Goal: Task Accomplishment & Management: Manage account settings

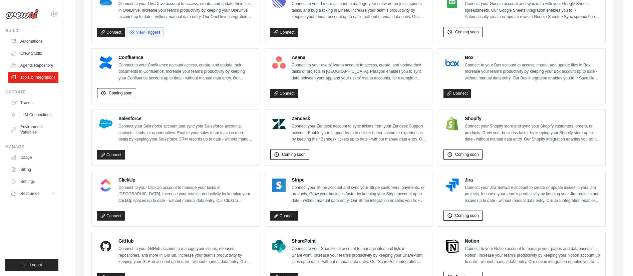
scroll to position [270, 0]
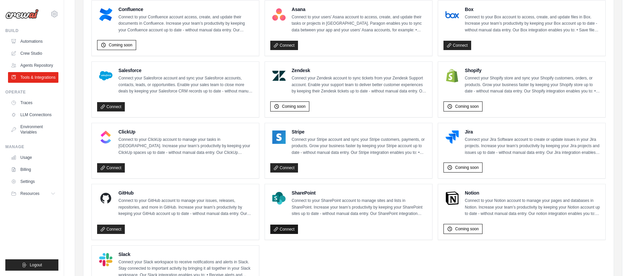
click at [287, 228] on link "Connect" at bounding box center [284, 229] width 28 height 9
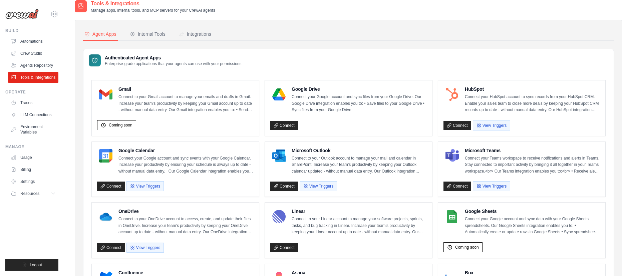
scroll to position [0, 0]
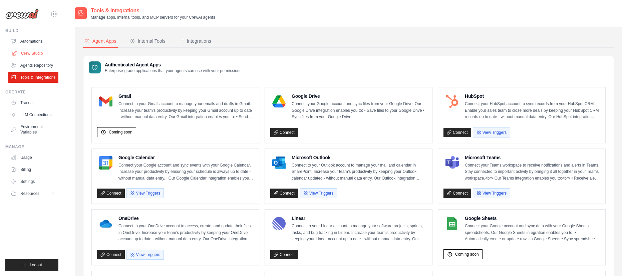
click at [36, 52] on link "Crew Studio" at bounding box center [34, 53] width 50 height 11
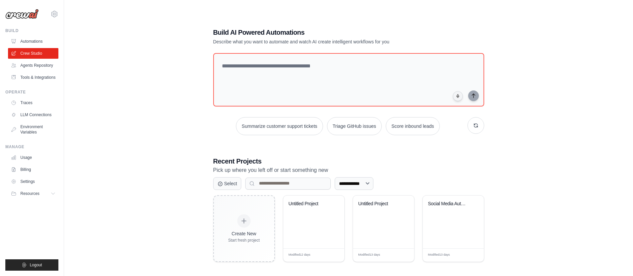
scroll to position [13, 0]
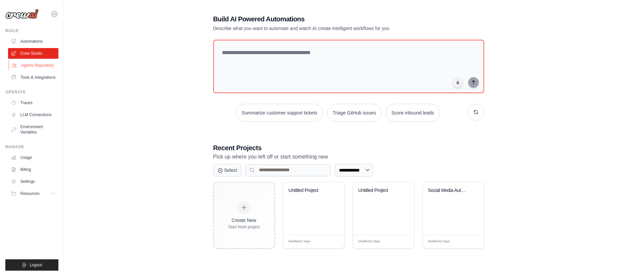
click at [44, 69] on link "Agents Repository" at bounding box center [34, 65] width 50 height 11
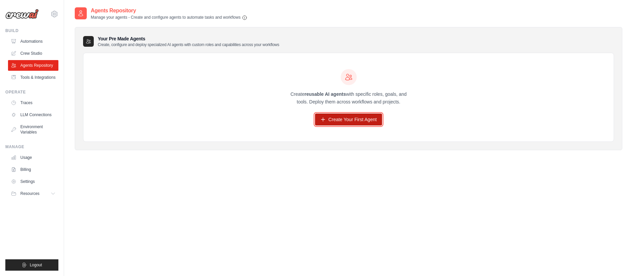
click at [329, 122] on link "Create Your First Agent" at bounding box center [348, 119] width 67 height 12
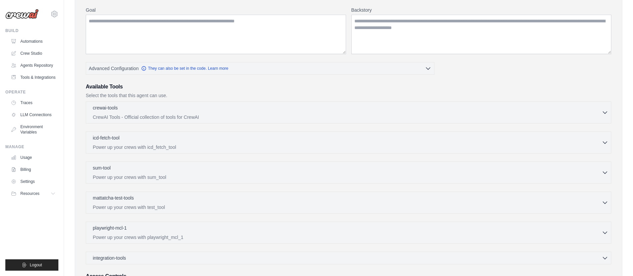
scroll to position [85, 0]
click at [606, 112] on icon "button" at bounding box center [605, 112] width 4 height 2
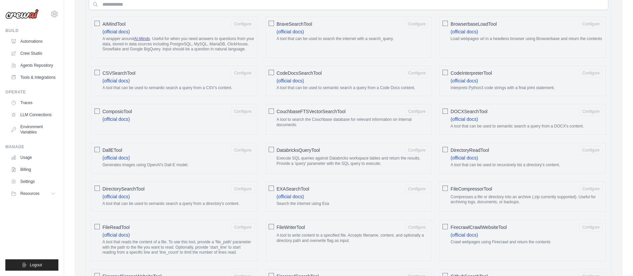
scroll to position [235, 0]
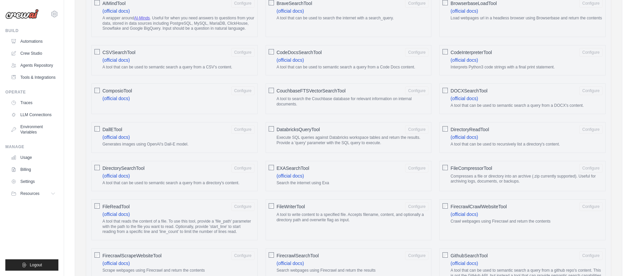
click at [300, 133] on span "DatabricksQueryTool" at bounding box center [298, 129] width 43 height 7
click at [415, 131] on button "Configure" at bounding box center [416, 129] width 23 height 9
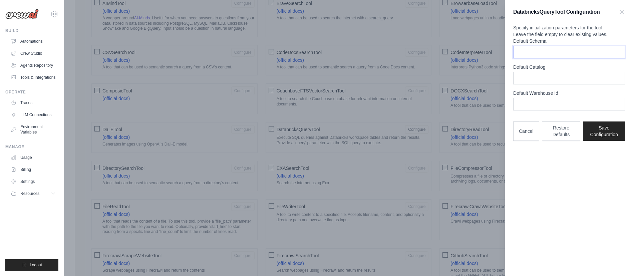
click at [524, 58] on input "Default Schema" at bounding box center [569, 52] width 112 height 13
click at [55, 10] on icon at bounding box center [54, 14] width 8 height 8
click at [70, 38] on span "Settings" at bounding box center [82, 41] width 53 height 7
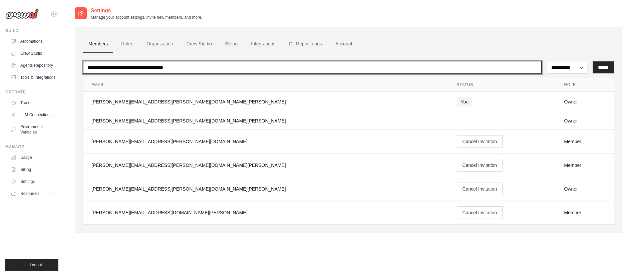
click at [309, 62] on input "email" at bounding box center [312, 67] width 459 height 13
paste input "**********"
type input "**********"
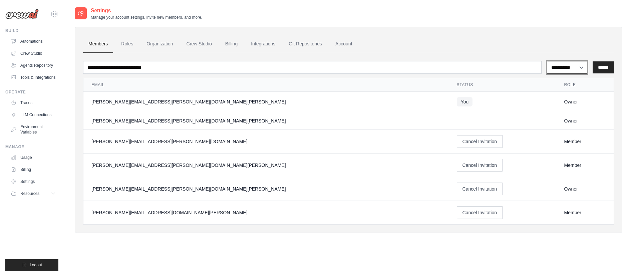
click at [570, 68] on select "**********" at bounding box center [567, 67] width 40 height 13
select select "******"
click at [547, 61] on select "**********" at bounding box center [567, 67] width 40 height 13
click at [603, 70] on input "******" at bounding box center [603, 67] width 21 height 12
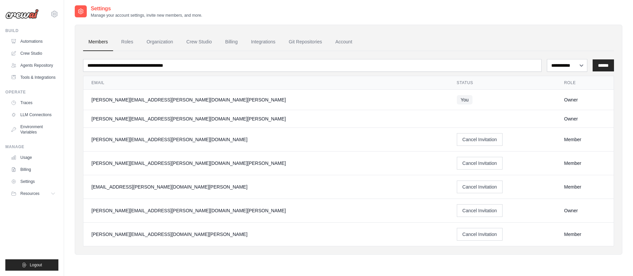
scroll to position [36, 0]
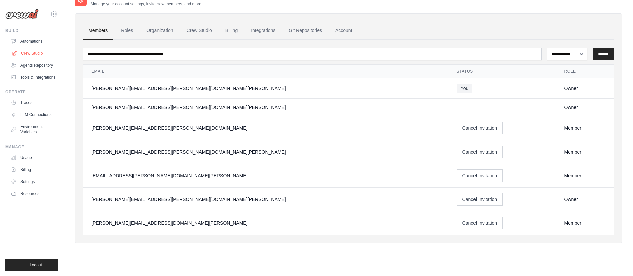
click at [33, 50] on link "Crew Studio" at bounding box center [34, 53] width 50 height 11
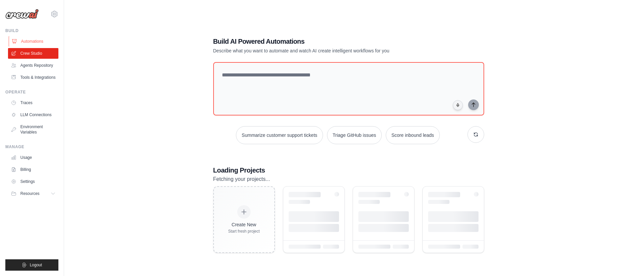
click at [33, 41] on link "Automations" at bounding box center [34, 41] width 50 height 11
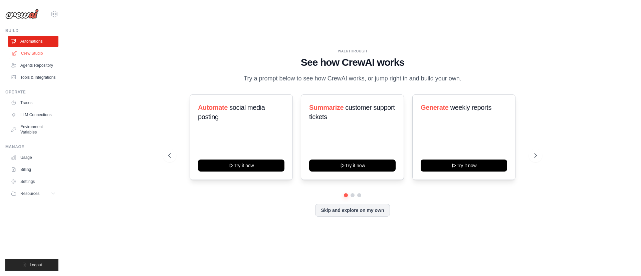
click at [31, 52] on link "Crew Studio" at bounding box center [34, 53] width 50 height 11
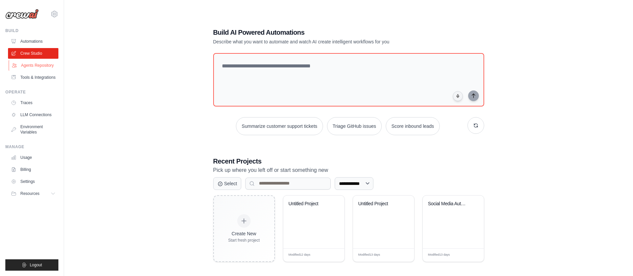
click at [48, 66] on link "Agents Repository" at bounding box center [34, 65] width 50 height 11
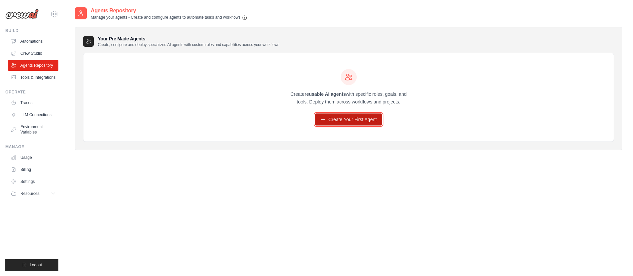
click at [328, 116] on link "Create Your First Agent" at bounding box center [348, 119] width 67 height 12
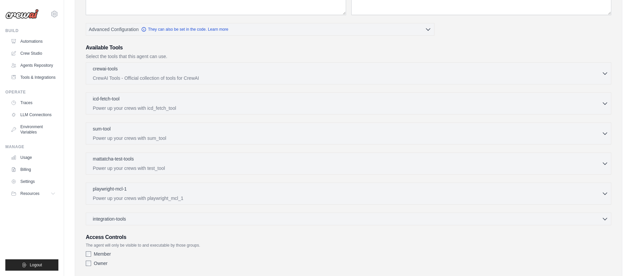
scroll to position [163, 0]
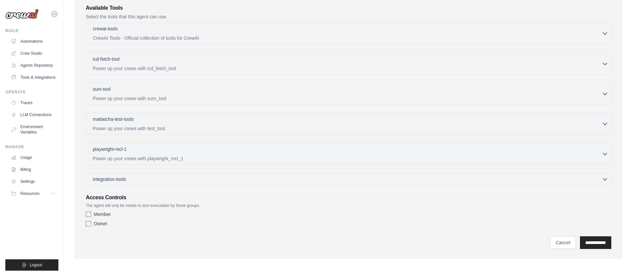
click at [606, 32] on icon "button" at bounding box center [605, 33] width 7 height 7
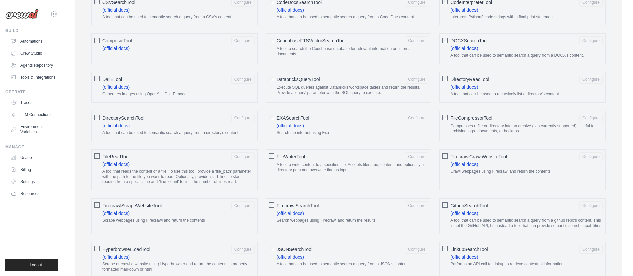
scroll to position [313, 0]
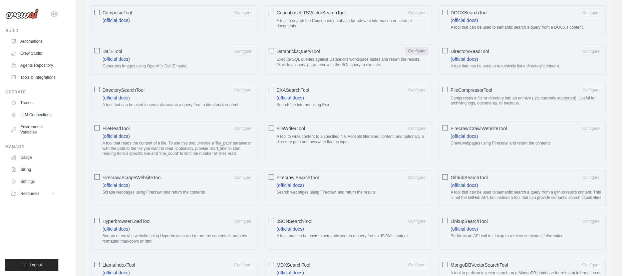
click at [418, 55] on button "Configure" at bounding box center [416, 51] width 23 height 9
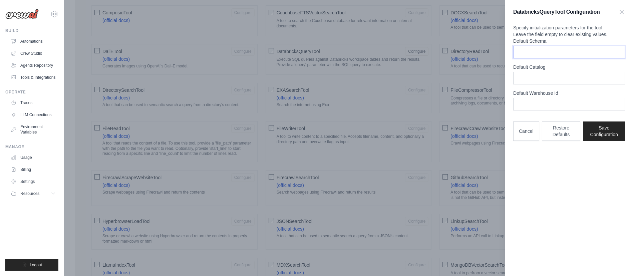
click at [551, 58] on input "Default Schema" at bounding box center [569, 52] width 112 height 13
click at [602, 199] on div "DatabricksQueryTool Configuration Specify initialization parameters for the too…" at bounding box center [569, 138] width 128 height 276
click at [621, 11] on icon "button" at bounding box center [621, 11] width 7 height 7
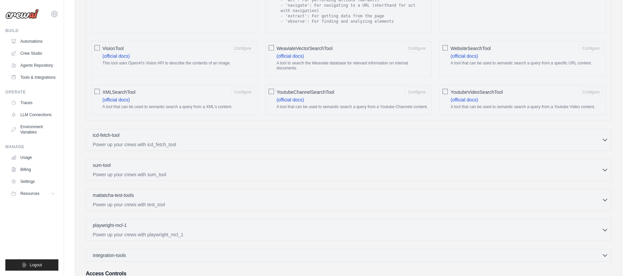
scroll to position [1136, 0]
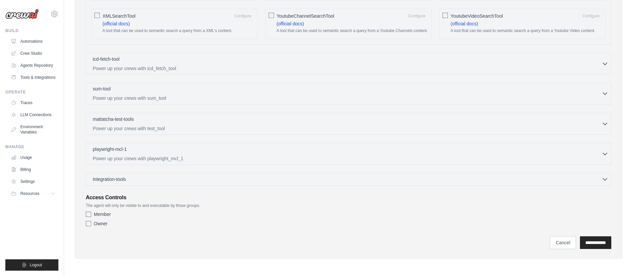
click at [601, 95] on p "Power up your crews with sum_tool" at bounding box center [347, 98] width 509 height 7
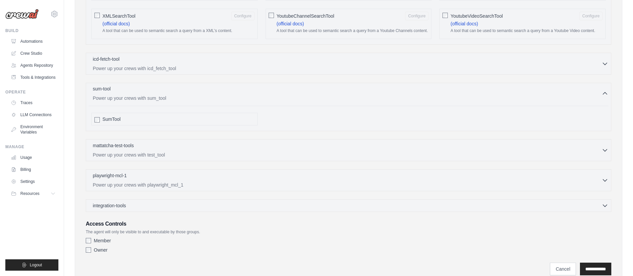
click at [601, 95] on p "Power up your crews with sum_tool" at bounding box center [347, 98] width 509 height 7
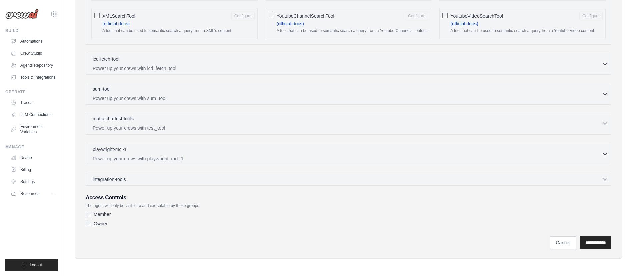
click at [608, 122] on icon "button" at bounding box center [605, 123] width 7 height 7
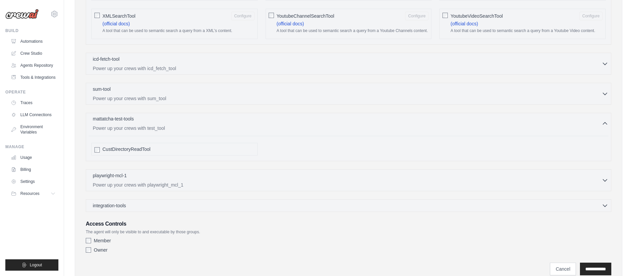
click at [608, 122] on icon "button" at bounding box center [605, 123] width 7 height 7
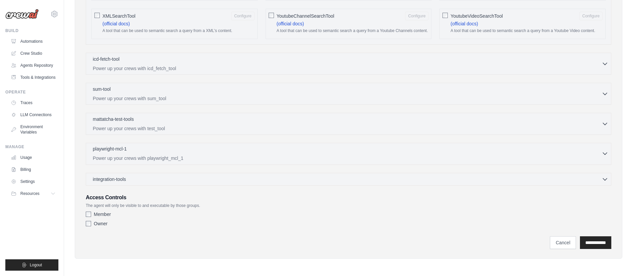
click at [608, 151] on icon "button" at bounding box center [605, 153] width 7 height 7
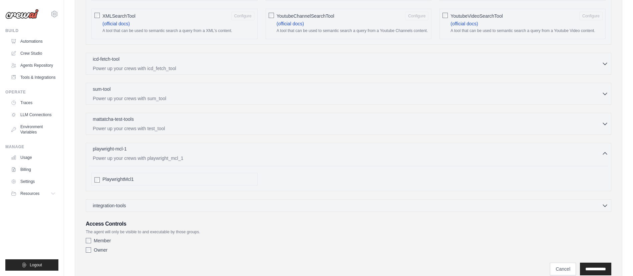
click at [608, 151] on icon "button" at bounding box center [605, 153] width 7 height 7
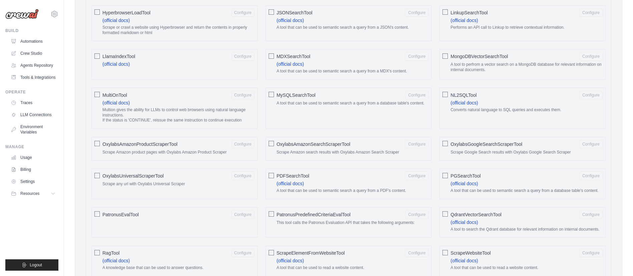
scroll to position [535, 0]
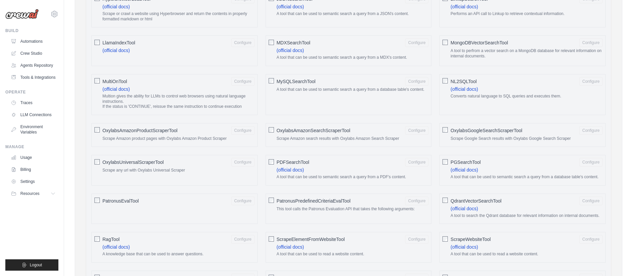
click at [297, 166] on span "PDFSearchTool" at bounding box center [293, 162] width 33 height 7
click at [422, 166] on button "Configure" at bounding box center [416, 162] width 23 height 9
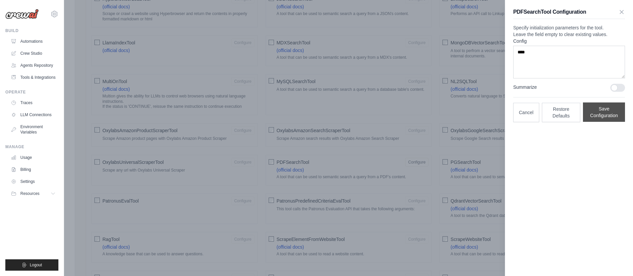
click at [591, 122] on button "Save Configuration" at bounding box center [604, 111] width 42 height 19
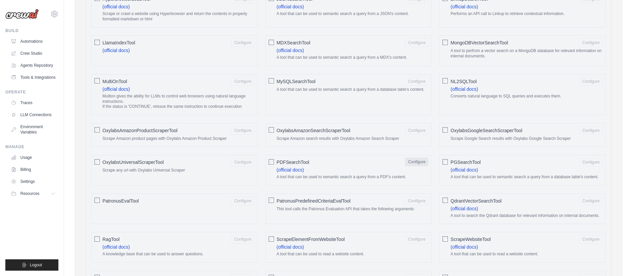
click at [425, 166] on button "Configure" at bounding box center [416, 162] width 23 height 9
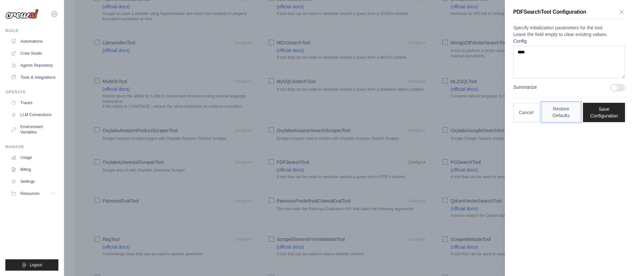
click at [567, 122] on button "Restore Defaults" at bounding box center [561, 111] width 39 height 19
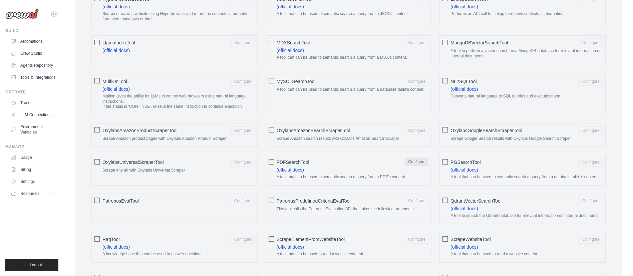
click at [415, 166] on button "Configure" at bounding box center [416, 162] width 23 height 9
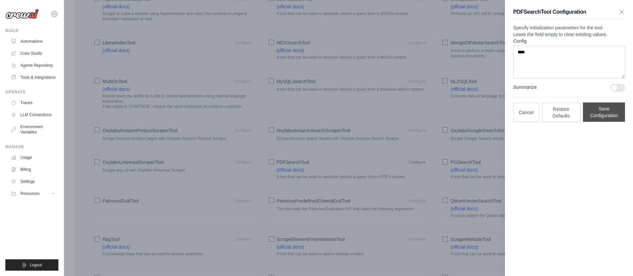
click at [597, 122] on button "Save Configuration" at bounding box center [604, 111] width 42 height 19
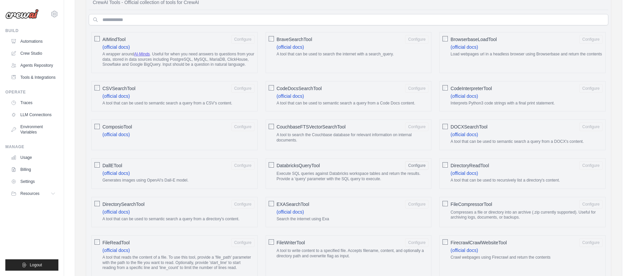
scroll to position [185, 0]
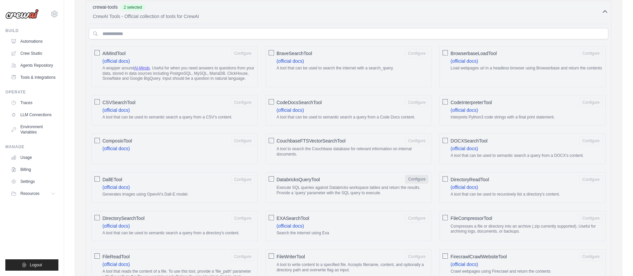
click at [417, 184] on button "Configure" at bounding box center [416, 179] width 23 height 9
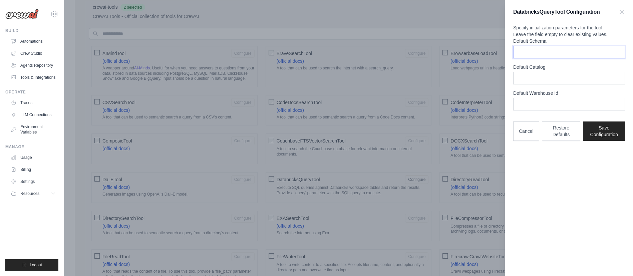
click at [562, 58] on input "Default Schema" at bounding box center [569, 52] width 112 height 13
paste input "*****"
type input "*****"
click at [528, 84] on input "Default Catalog" at bounding box center [569, 78] width 112 height 13
paste input "*****"
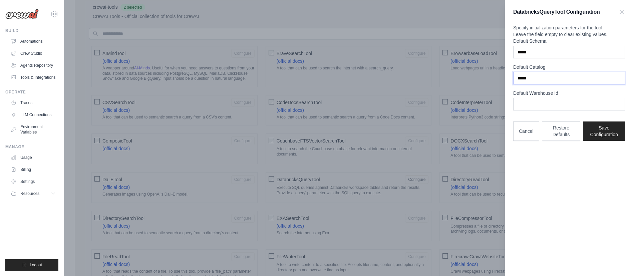
type input "*****"
click at [530, 110] on input "Default Warehouse Id" at bounding box center [569, 104] width 112 height 13
click at [550, 58] on input "*****" at bounding box center [569, 52] width 112 height 13
type input "**********"
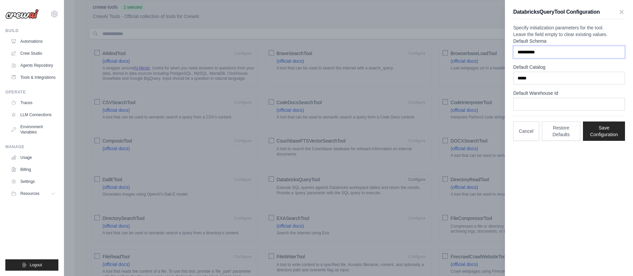
drag, startPoint x: 547, startPoint y: 61, endPoint x: 452, endPoint y: 61, distance: 95.8
drag, startPoint x: 505, startPoint y: 92, endPoint x: 465, endPoint y: 92, distance: 40.1
paste input "*****"
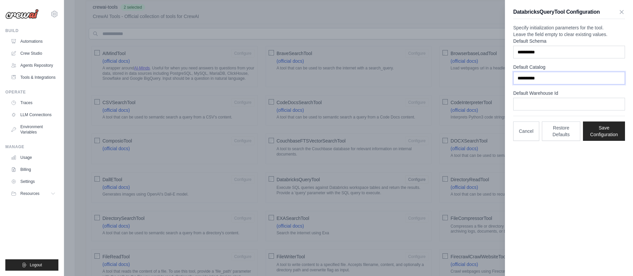
type input "**********"
click at [533, 58] on input "**********" at bounding box center [569, 52] width 112 height 13
click at [532, 58] on input "**********" at bounding box center [569, 52] width 112 height 13
paste input "text"
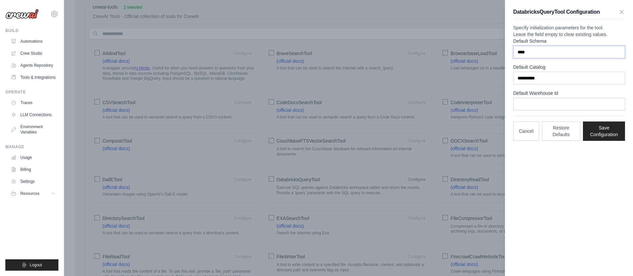
type input "****"
click at [526, 110] on input "Default Warehouse Id" at bounding box center [569, 104] width 112 height 13
click at [619, 11] on icon "button" at bounding box center [621, 11] width 7 height 7
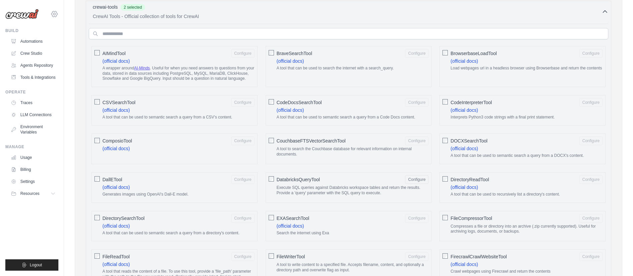
click at [55, 16] on icon at bounding box center [54, 14] width 8 height 8
click at [77, 43] on span "Settings" at bounding box center [82, 41] width 53 height 7
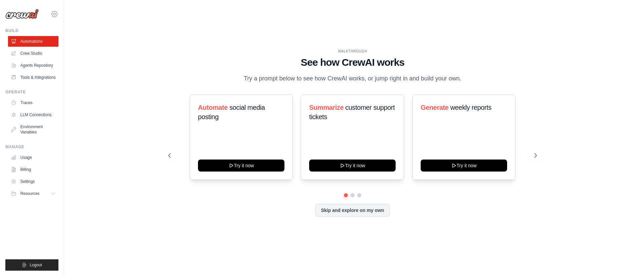
click at [51, 16] on icon at bounding box center [54, 14] width 8 height 8
click at [69, 40] on span "Settings" at bounding box center [83, 41] width 53 height 7
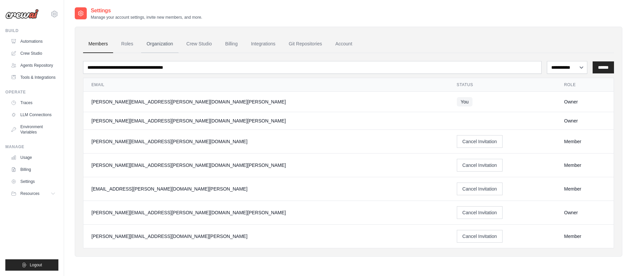
click at [158, 48] on link "Organization" at bounding box center [159, 44] width 37 height 18
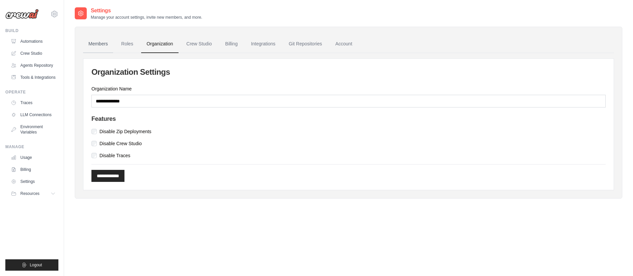
click at [102, 47] on link "Members" at bounding box center [98, 44] width 30 height 18
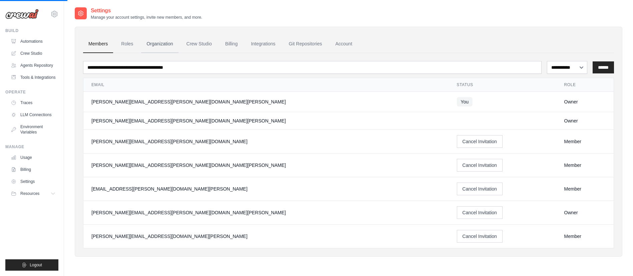
click at [165, 46] on link "Organization" at bounding box center [159, 44] width 37 height 18
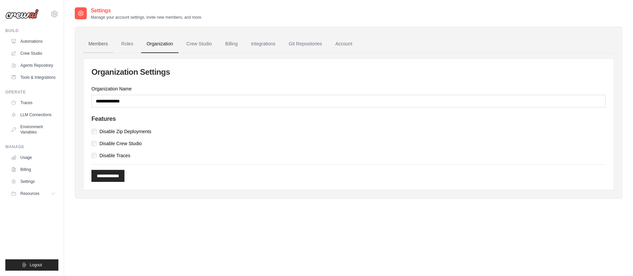
click at [91, 44] on link "Members" at bounding box center [98, 44] width 30 height 18
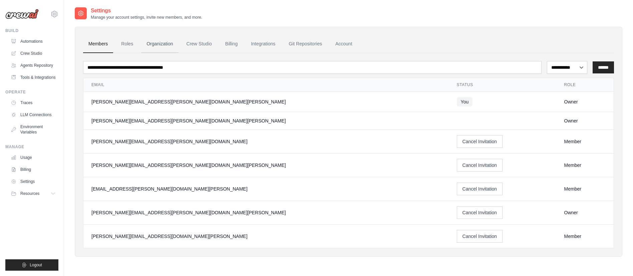
click at [160, 43] on link "Organization" at bounding box center [159, 44] width 37 height 18
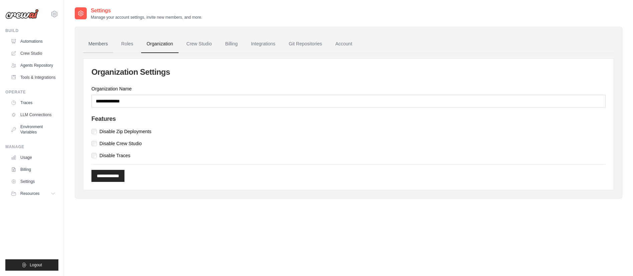
click at [99, 43] on link "Members" at bounding box center [98, 44] width 30 height 18
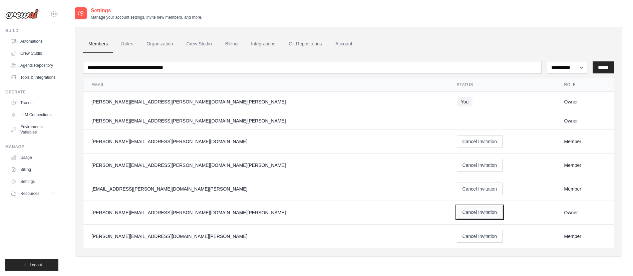
click at [457, 209] on button "Cancel Invitation" at bounding box center [480, 212] width 46 height 13
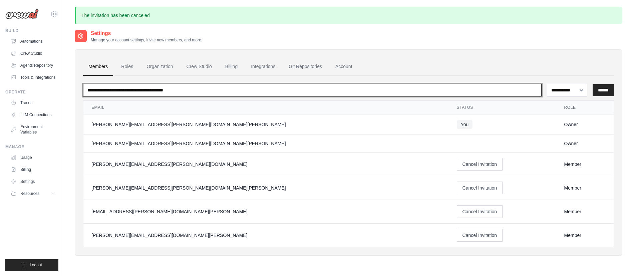
click at [226, 92] on input "email" at bounding box center [312, 90] width 459 height 13
type input "**********"
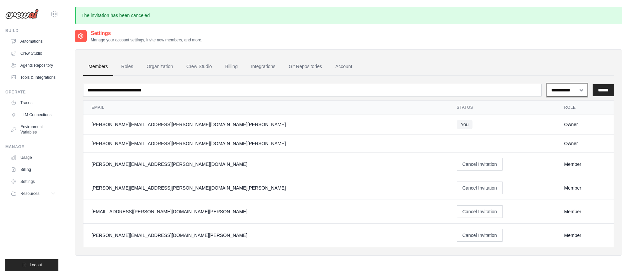
click at [572, 89] on select "**********" at bounding box center [567, 90] width 40 height 13
select select "******"
click at [547, 84] on select "**********" at bounding box center [567, 90] width 40 height 13
click at [614, 91] on div "**********" at bounding box center [349, 152] width 548 height 206
click at [607, 91] on input "******" at bounding box center [603, 90] width 21 height 12
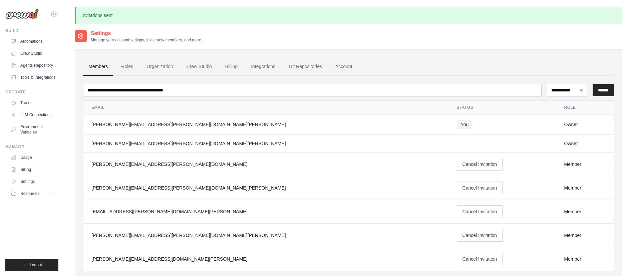
scroll to position [36, 0]
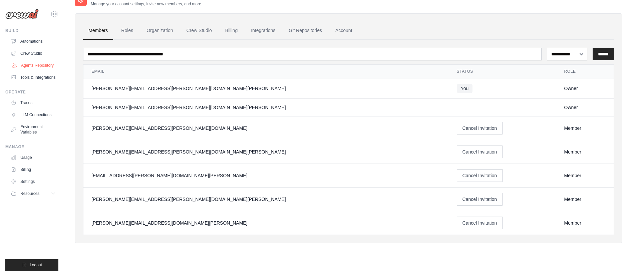
click at [40, 65] on link "Agents Repository" at bounding box center [34, 65] width 50 height 11
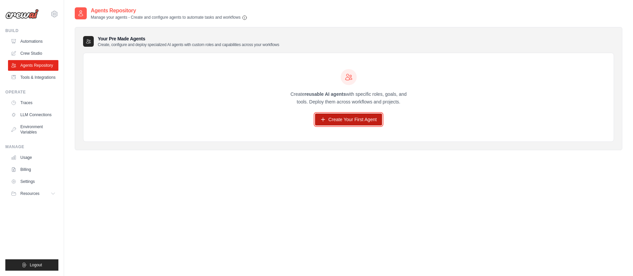
click at [340, 120] on link "Create Your First Agent" at bounding box center [348, 119] width 67 height 12
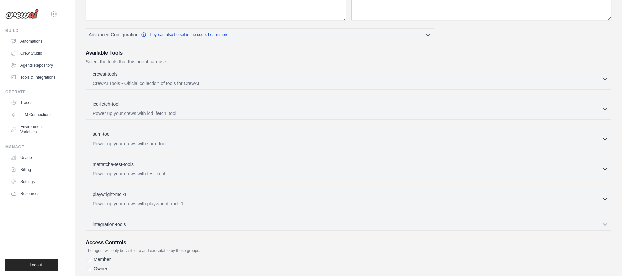
scroll to position [118, 0]
click at [605, 79] on icon "button" at bounding box center [605, 78] width 4 height 2
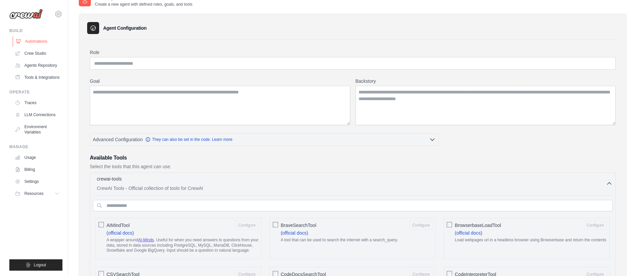
scroll to position [0, 0]
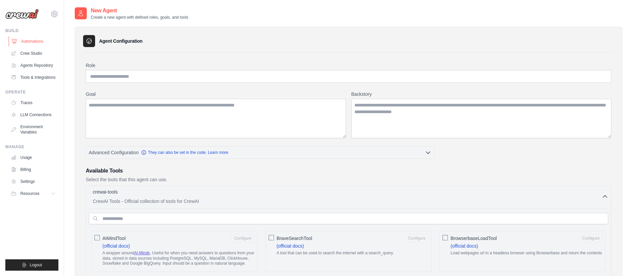
click at [36, 43] on link "Automations" at bounding box center [34, 41] width 50 height 11
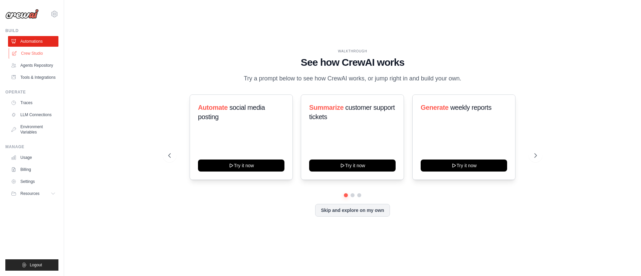
click at [33, 53] on link "Crew Studio" at bounding box center [34, 53] width 50 height 11
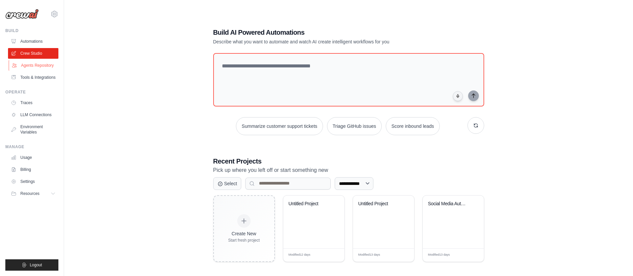
click at [31, 62] on link "Agents Repository" at bounding box center [34, 65] width 50 height 11
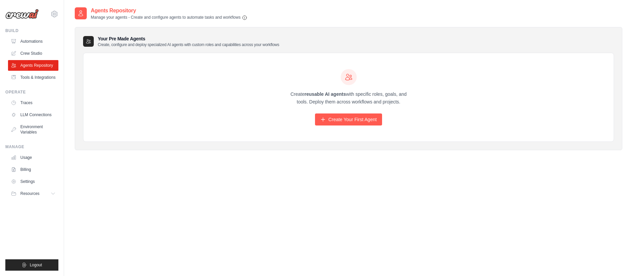
click at [370, 126] on div "Create reusable AI agents with specific roles, goals, and tools. Deploy them ac…" at bounding box center [348, 97] width 530 height 89
click at [365, 122] on link "Create Your First Agent" at bounding box center [348, 119] width 67 height 12
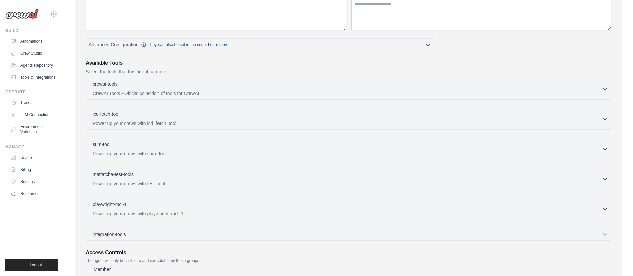
scroll to position [109, 0]
click at [239, 80] on div "crewai-tools 0 selected" at bounding box center [347, 83] width 509 height 8
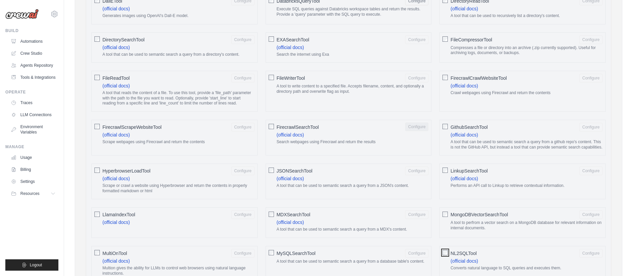
scroll to position [228, 0]
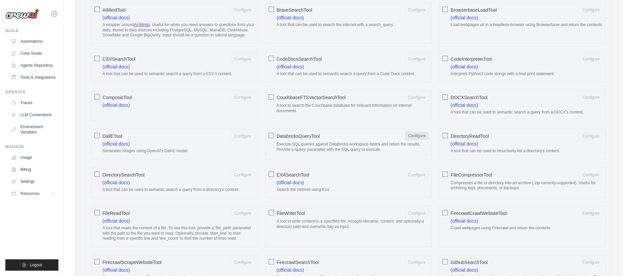
click at [417, 139] on button "Configure" at bounding box center [416, 136] width 23 height 9
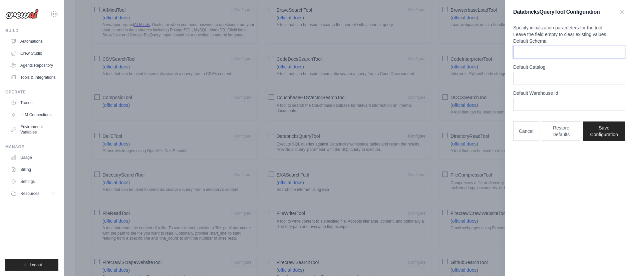
click at [537, 58] on input "Default Schema" at bounding box center [569, 52] width 112 height 13
click at [537, 84] on input "Default Catalog" at bounding box center [569, 78] width 112 height 13
click at [538, 110] on input "Default Warehouse Id" at bounding box center [569, 104] width 112 height 13
click at [534, 58] on input "Default Schema" at bounding box center [569, 52] width 112 height 13
type input "****"
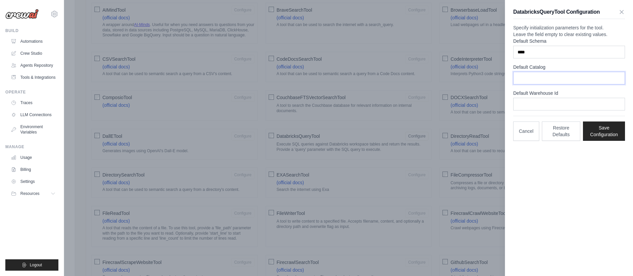
click at [538, 84] on input "Default Catalog" at bounding box center [569, 78] width 112 height 13
type input "**********"
click at [539, 110] on input "Default Warehouse Id" at bounding box center [569, 104] width 112 height 13
click at [529, 84] on input "**********" at bounding box center [569, 78] width 112 height 13
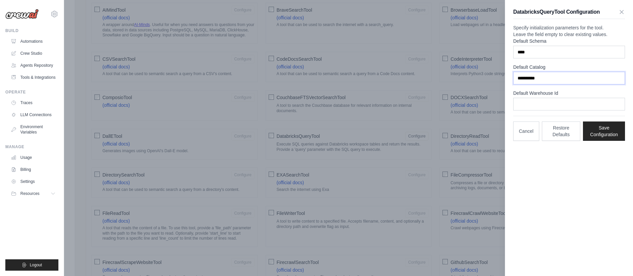
click at [529, 84] on input "**********" at bounding box center [569, 78] width 112 height 13
click at [523, 58] on input "****" at bounding box center [569, 52] width 112 height 13
click at [602, 140] on button "Save Configuration" at bounding box center [604, 130] width 42 height 19
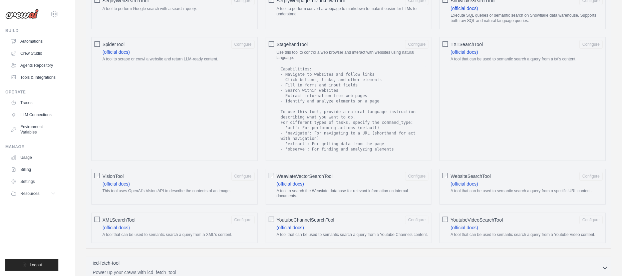
scroll to position [1136, 0]
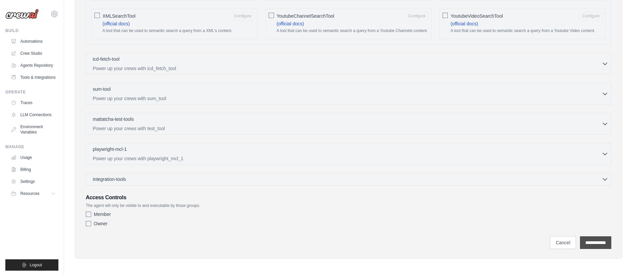
click at [581, 244] on input "**********" at bounding box center [595, 242] width 31 height 13
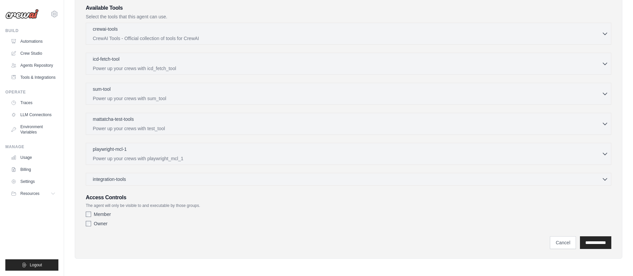
scroll to position [0, 0]
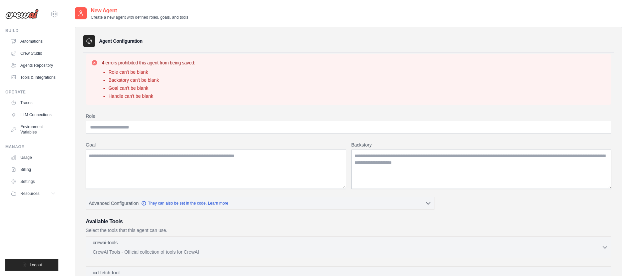
click at [135, 71] on li "Role can't be blank" at bounding box center [151, 72] width 87 height 7
click at [131, 80] on li "Backstory can't be blank" at bounding box center [151, 80] width 87 height 7
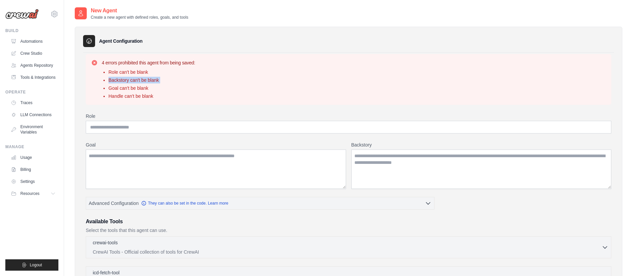
click at [131, 80] on li "Backstory can't be blank" at bounding box center [151, 80] width 87 height 7
click at [131, 90] on li "Goal can't be blank" at bounding box center [151, 88] width 87 height 7
click at [131, 96] on li "Handle can't be blank" at bounding box center [151, 96] width 87 height 7
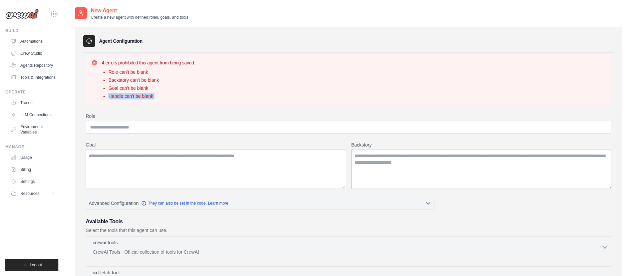
click at [131, 96] on li "Handle can't be blank" at bounding box center [151, 96] width 87 height 7
click at [124, 125] on input "Role" at bounding box center [349, 127] width 526 height 13
type input "*"
type input "**********"
paste textarea "**********"
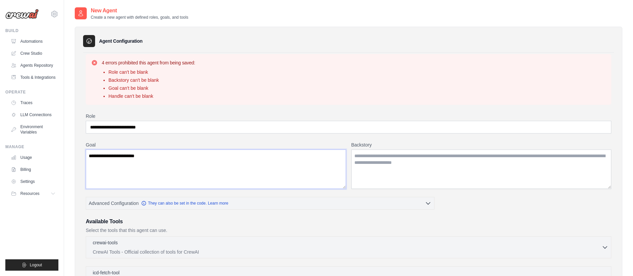
type textarea "**********"
paste textarea "**********"
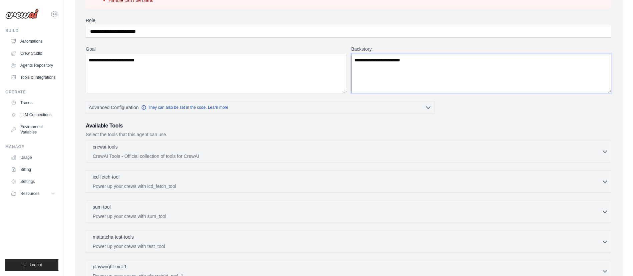
scroll to position [214, 0]
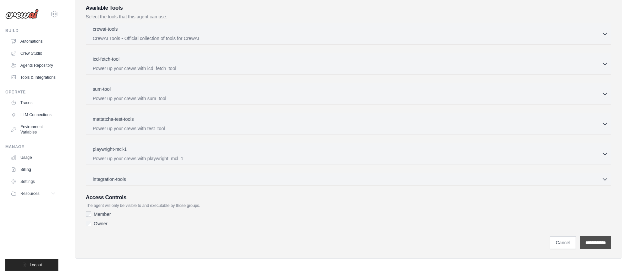
type textarea "**********"
click at [580, 240] on input "**********" at bounding box center [595, 242] width 31 height 13
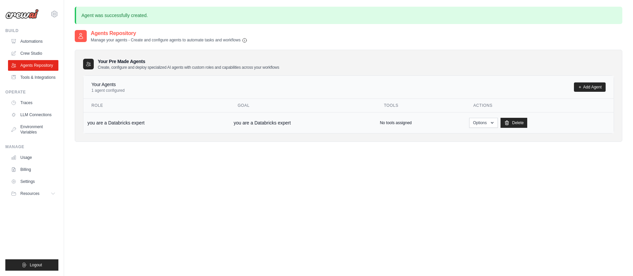
click at [387, 123] on p "No tools assigned" at bounding box center [396, 122] width 32 height 5
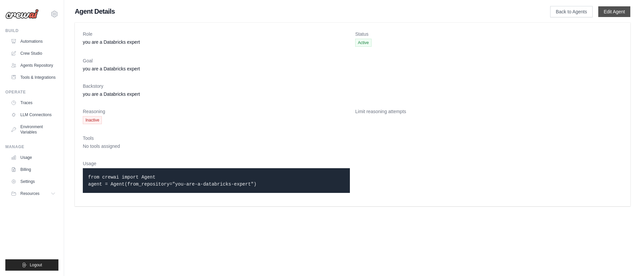
click at [613, 9] on link "Edit Agent" at bounding box center [614, 11] width 32 height 11
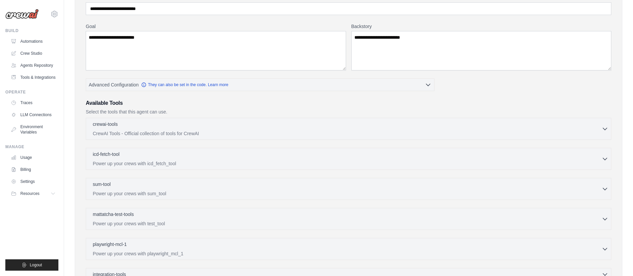
scroll to position [69, 0]
click at [596, 123] on div "crewai-tools 0 selected" at bounding box center [347, 123] width 509 height 8
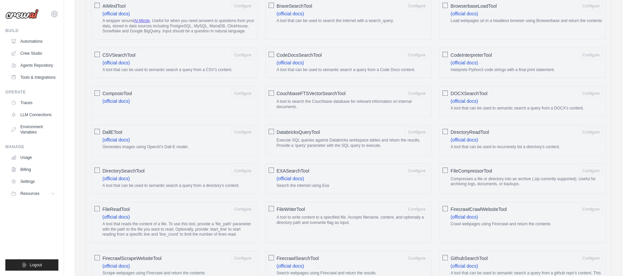
scroll to position [246, 0]
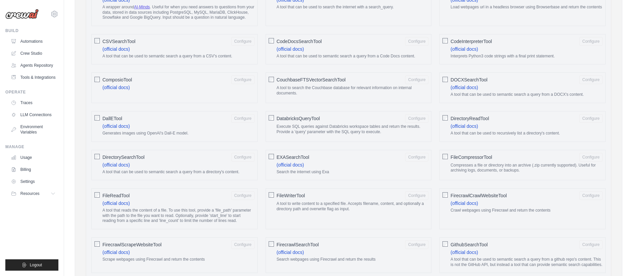
click at [277, 122] on span "DatabricksQueryTool" at bounding box center [298, 118] width 43 height 7
click at [419, 122] on button "Configure" at bounding box center [416, 118] width 23 height 9
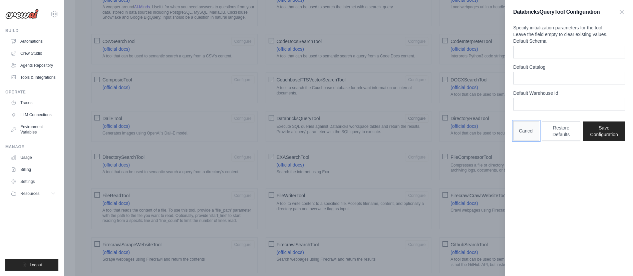
click at [524, 141] on button "Cancel" at bounding box center [526, 130] width 26 height 19
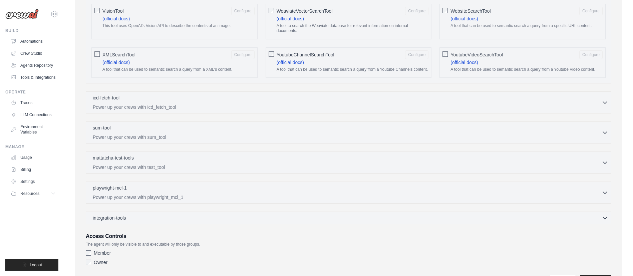
scroll to position [1136, 0]
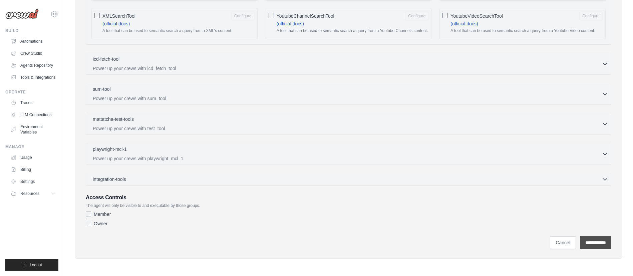
click at [592, 242] on input "**********" at bounding box center [595, 242] width 31 height 13
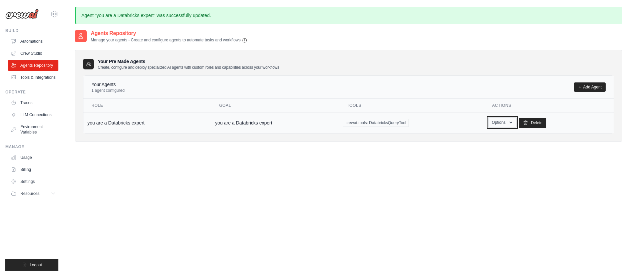
click at [504, 123] on button "Options" at bounding box center [502, 122] width 28 height 10
click at [486, 139] on link "Show" at bounding box center [493, 138] width 48 height 12
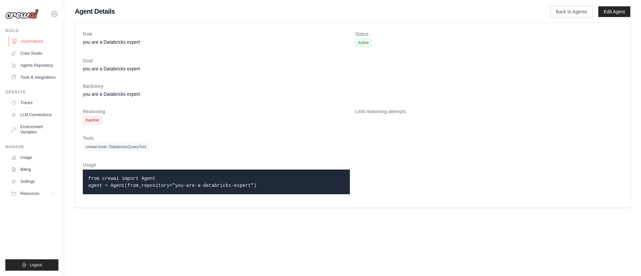
click at [35, 41] on link "Automations" at bounding box center [34, 41] width 50 height 11
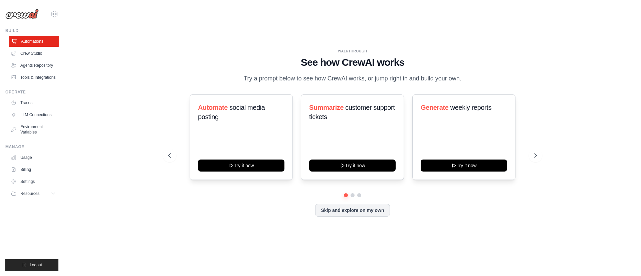
click at [34, 40] on link "Automations" at bounding box center [34, 41] width 50 height 11
click at [341, 209] on button "Skip and explore on my own" at bounding box center [352, 209] width 74 height 13
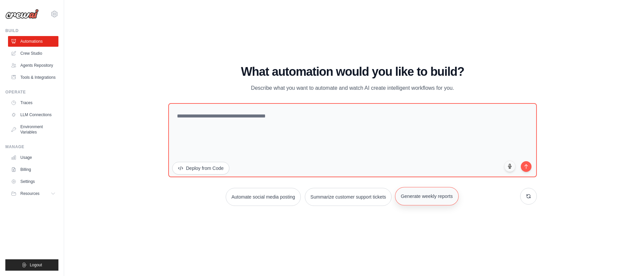
click at [417, 198] on button "Generate weekly reports" at bounding box center [426, 196] width 63 height 18
click at [26, 54] on link "Crew Studio" at bounding box center [34, 53] width 50 height 11
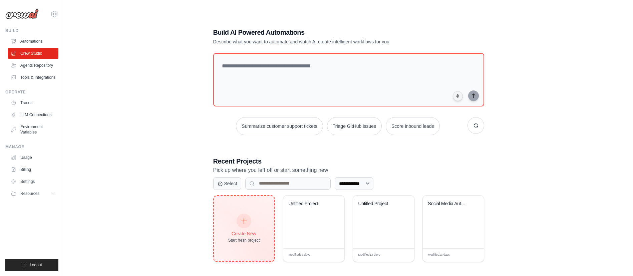
click at [246, 220] on icon at bounding box center [243, 220] width 7 height 7
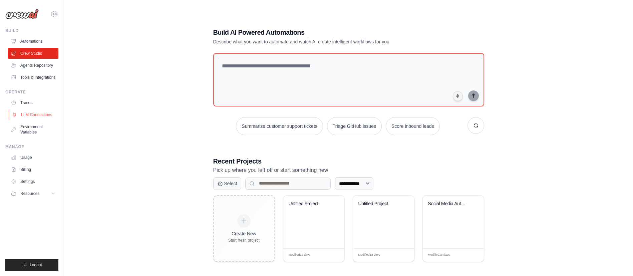
click at [39, 114] on link "LLM Connections" at bounding box center [34, 114] width 50 height 11
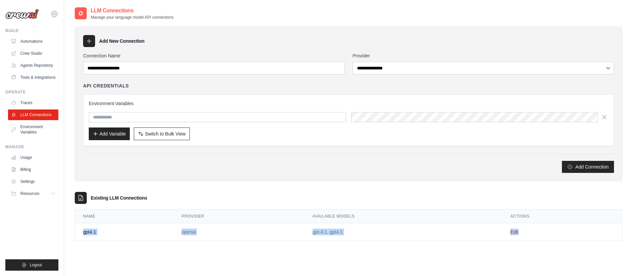
drag, startPoint x: 82, startPoint y: 232, endPoint x: 541, endPoint y: 233, distance: 458.9
click at [541, 233] on tr "gpt4.1 openai gpt-4.1, gpt4.1 Edit" at bounding box center [348, 232] width 547 height 18
click at [396, 164] on div "Add Connection" at bounding box center [348, 167] width 531 height 12
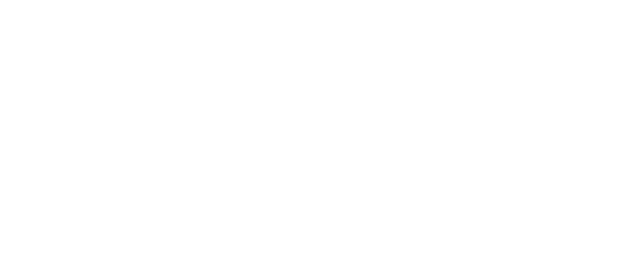
click at [595, 0] on html at bounding box center [320, 0] width 641 height 0
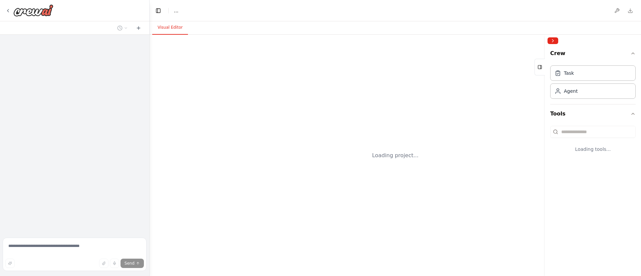
click at [591, 166] on div "Crew Task Agent Tools Loading tools..." at bounding box center [593, 161] width 96 height 229
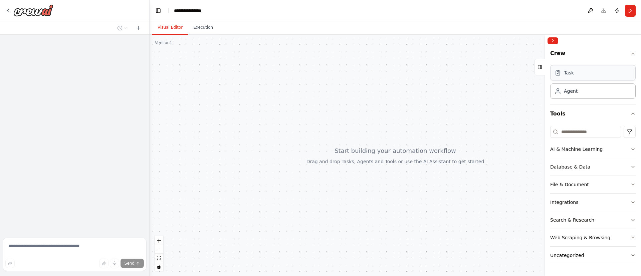
click at [567, 74] on div "Task" at bounding box center [569, 72] width 10 height 7
click at [7, 8] on icon at bounding box center [7, 10] width 5 height 5
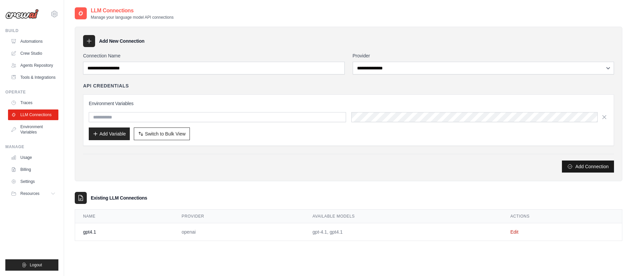
click at [574, 166] on button "Add Connection" at bounding box center [588, 167] width 52 height 12
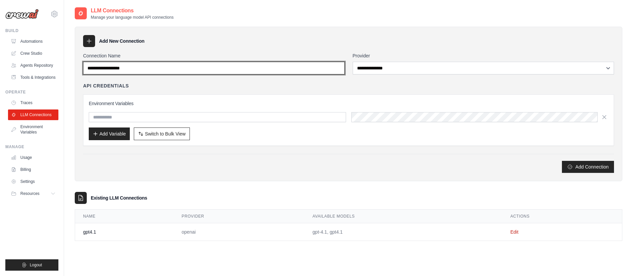
click at [146, 67] on input "Connection Name" at bounding box center [214, 68] width 262 height 13
type input "**********"
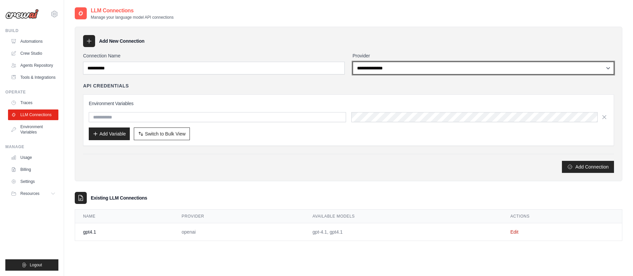
click at [436, 68] on select "**********" at bounding box center [484, 68] width 262 height 13
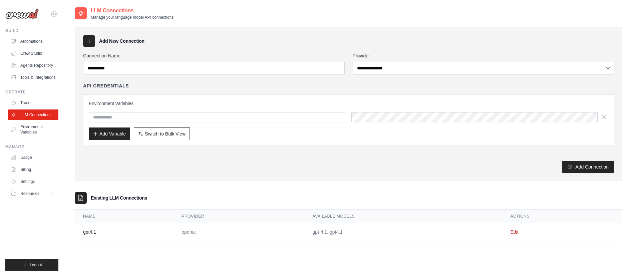
click at [417, 31] on div "**********" at bounding box center [349, 104] width 548 height 155
click at [36, 44] on link "Automations" at bounding box center [34, 41] width 50 height 11
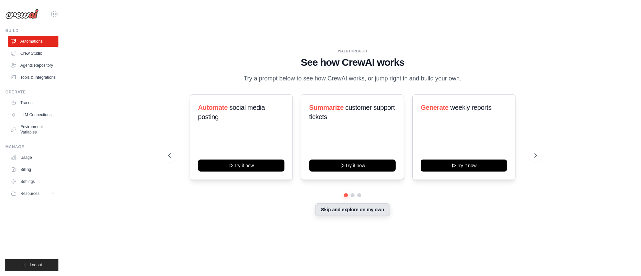
click at [336, 207] on button "Skip and explore on my own" at bounding box center [352, 209] width 74 height 13
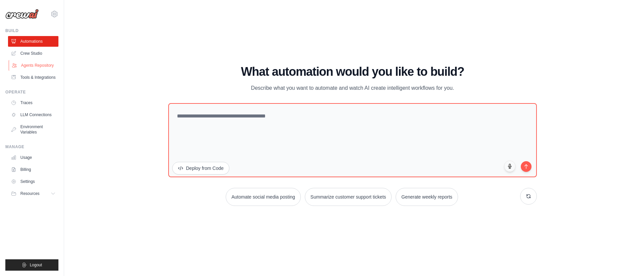
click at [33, 69] on link "Agents Repository" at bounding box center [34, 65] width 50 height 11
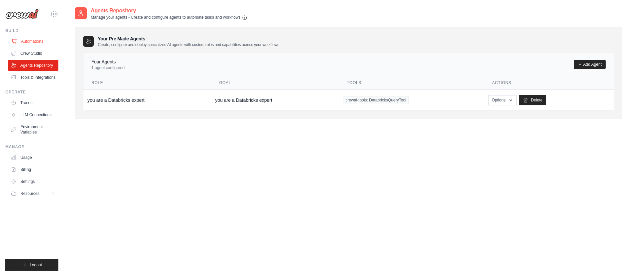
click at [33, 41] on link "Automations" at bounding box center [34, 41] width 50 height 11
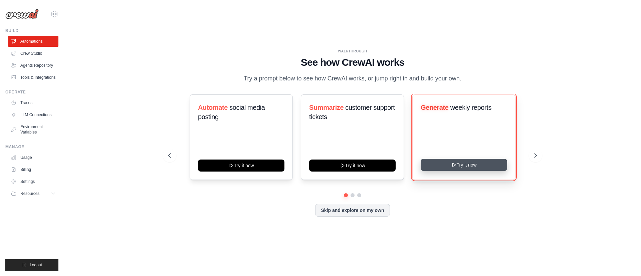
click at [468, 168] on button "Try it now" at bounding box center [464, 165] width 86 height 12
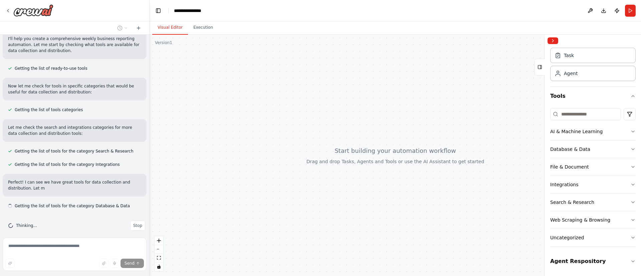
scroll to position [65, 0]
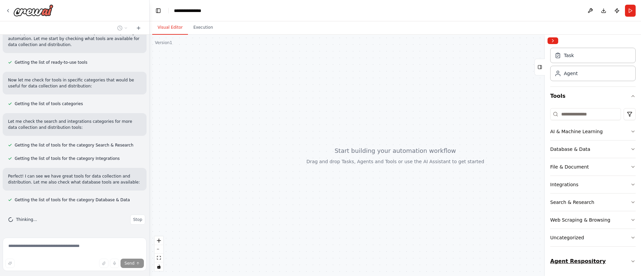
click at [591, 264] on button "Agent Respository" at bounding box center [592, 261] width 85 height 19
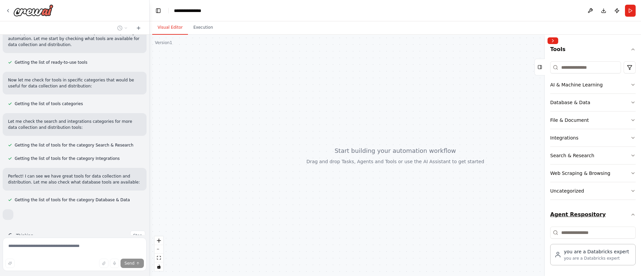
scroll to position [100, 0]
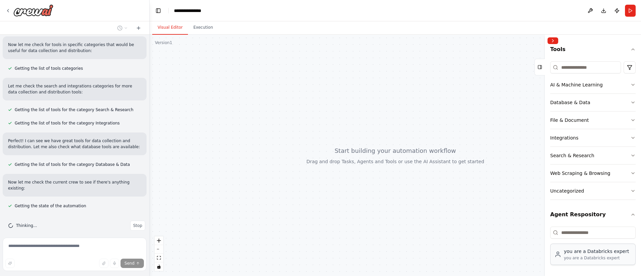
click at [587, 257] on div "you are a Databricks expert" at bounding box center [596, 257] width 65 height 5
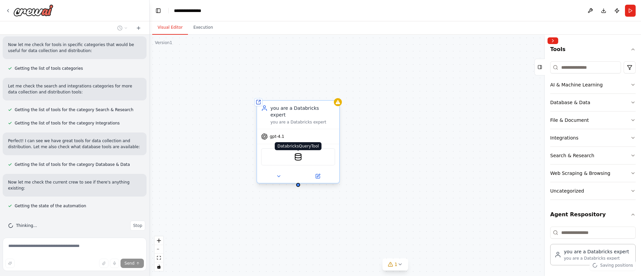
click at [300, 154] on img at bounding box center [298, 157] width 8 height 8
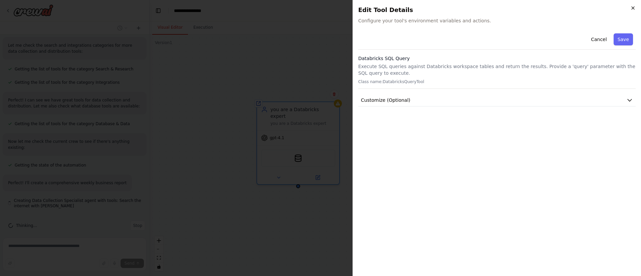
click at [633, 8] on icon "button" at bounding box center [633, 8] width 3 height 3
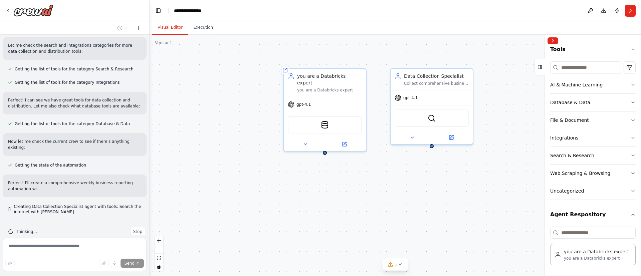
scroll to position [147, 0]
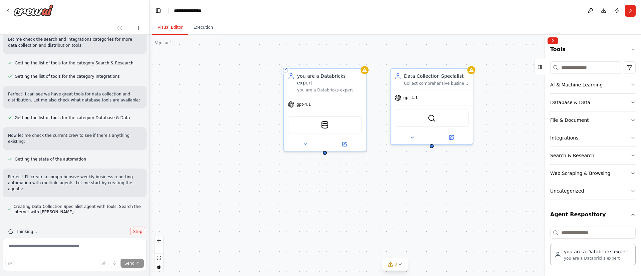
click at [130, 227] on button "Stop" at bounding box center [137, 232] width 15 height 10
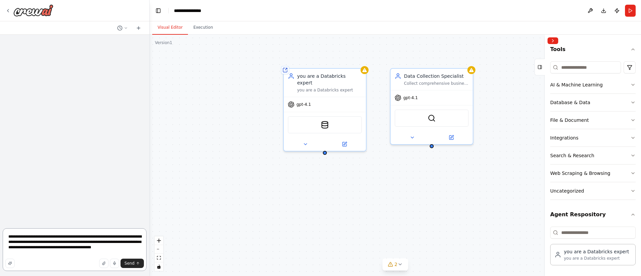
scroll to position [0, 0]
click at [133, 221] on div "Let me che" at bounding box center [74, 130] width 149 height 191
click at [133, 221] on div "Let me check the correct tool n" at bounding box center [74, 130] width 149 height 191
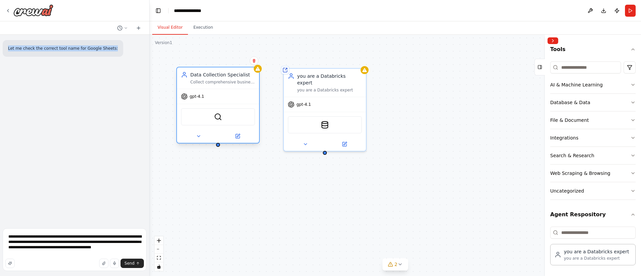
drag, startPoint x: 440, startPoint y: 92, endPoint x: 213, endPoint y: 95, distance: 227.3
click at [213, 95] on div "gpt-4.1" at bounding box center [218, 96] width 82 height 15
click at [325, 119] on img at bounding box center [325, 123] width 8 height 8
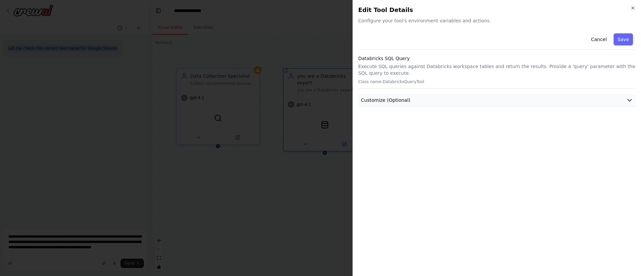
click at [592, 101] on button "Customize (Optional)" at bounding box center [496, 100] width 277 height 12
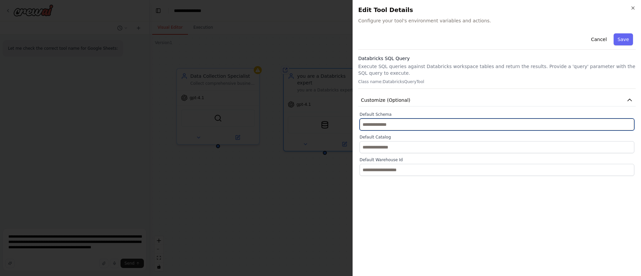
click at [410, 124] on input "text" at bounding box center [496, 124] width 275 height 12
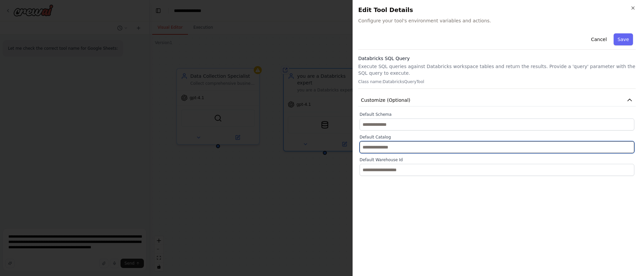
click at [401, 145] on input "text" at bounding box center [496, 147] width 275 height 12
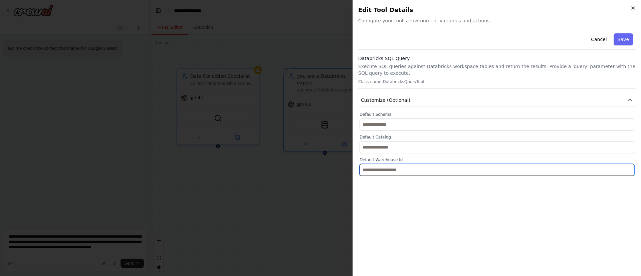
click at [401, 167] on input "text" at bounding box center [496, 170] width 275 height 12
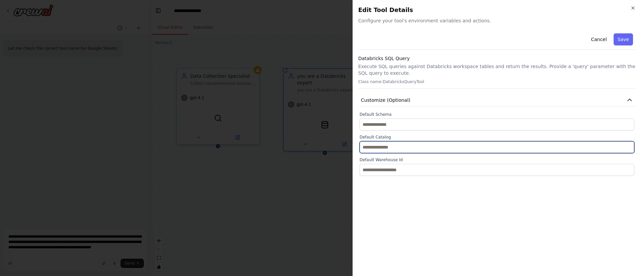
click at [399, 147] on input "text" at bounding box center [496, 147] width 275 height 12
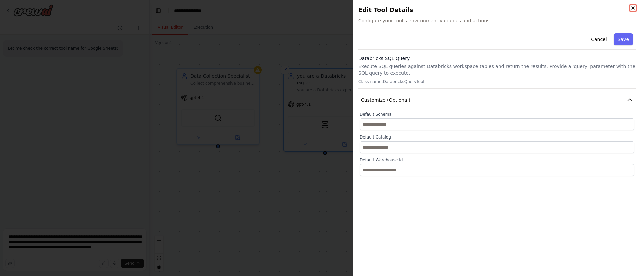
click at [633, 7] on icon "button" at bounding box center [633, 8] width 3 height 3
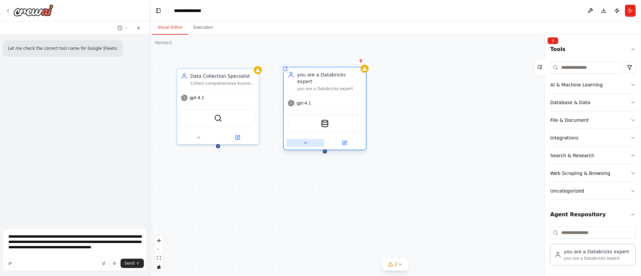
click at [294, 139] on button at bounding box center [305, 143] width 38 height 8
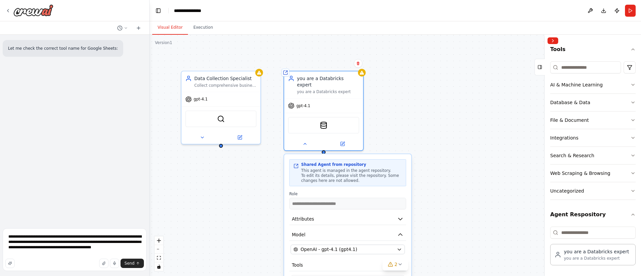
click at [588, 32] on div "Visual Editor Execution" at bounding box center [395, 27] width 491 height 13
click at [328, 118] on div "DatabricksQueryTool" at bounding box center [323, 124] width 71 height 17
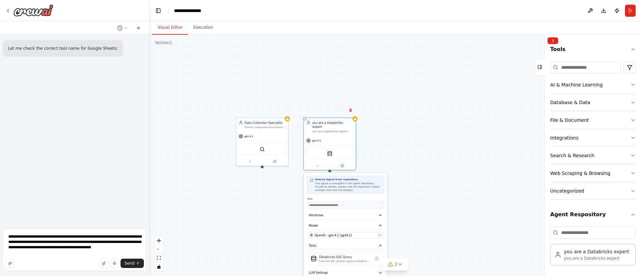
click at [350, 261] on div "**********" at bounding box center [346, 242] width 84 height 139
click at [352, 259] on div "Execute SQL queries against Databricks workspace tables and return the results.…" at bounding box center [344, 260] width 51 height 3
click at [398, 263] on icon at bounding box center [399, 264] width 5 height 5
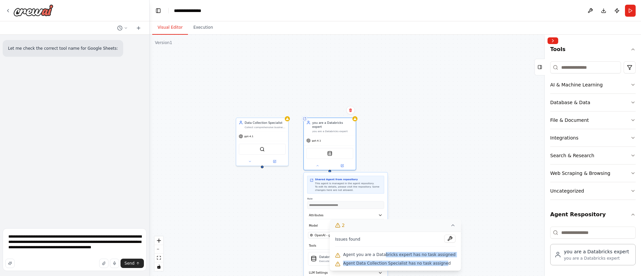
drag, startPoint x: 388, startPoint y: 255, endPoint x: 442, endPoint y: 270, distance: 55.8
click at [442, 270] on div "Issues found Agent you are a Databricks expert has no task assigned Agent Data …" at bounding box center [395, 251] width 131 height 39
click at [386, 182] on div "**********" at bounding box center [346, 242] width 84 height 139
click at [302, 235] on div "**********" at bounding box center [395, 155] width 491 height 241
click at [324, 259] on div "Execute SQL queries against Databricks workspace tables and return the results.…" at bounding box center [344, 260] width 51 height 3
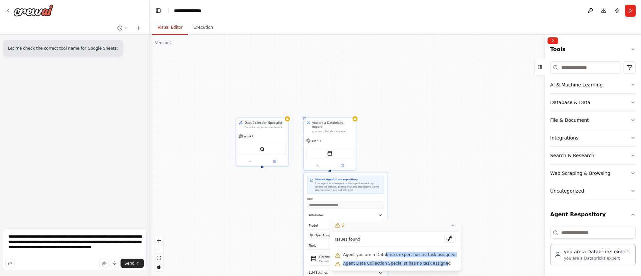
click at [450, 225] on icon at bounding box center [452, 225] width 5 height 5
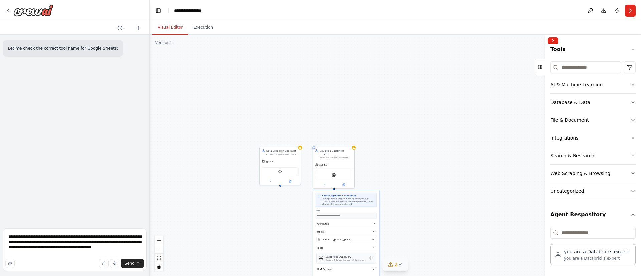
click at [348, 259] on div "Execute SQL queries against Databricks workspace tables and return the results.…" at bounding box center [345, 260] width 40 height 3
drag, startPoint x: 332, startPoint y: 256, endPoint x: 241, endPoint y: 229, distance: 94.5
click at [241, 229] on div "**********" at bounding box center [395, 155] width 491 height 241
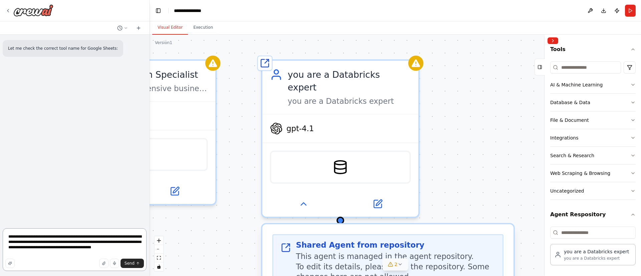
drag, startPoint x: 290, startPoint y: 159, endPoint x: 38, endPoint y: 299, distance: 288.1
click at [38, 276] on html "**********" at bounding box center [320, 138] width 641 height 276
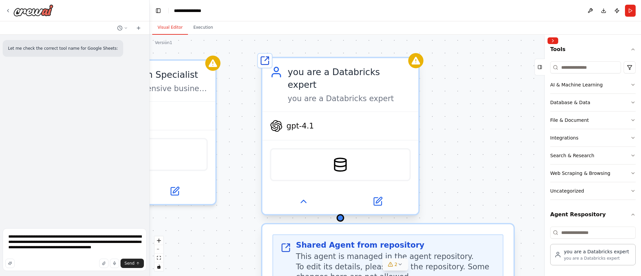
click at [316, 152] on div "DatabricksQueryTool" at bounding box center [340, 164] width 141 height 33
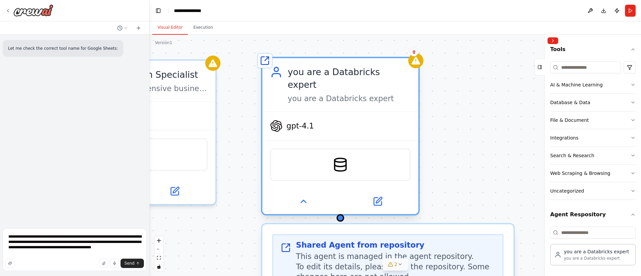
click at [316, 152] on div "DatabricksQueryTool" at bounding box center [340, 164] width 141 height 33
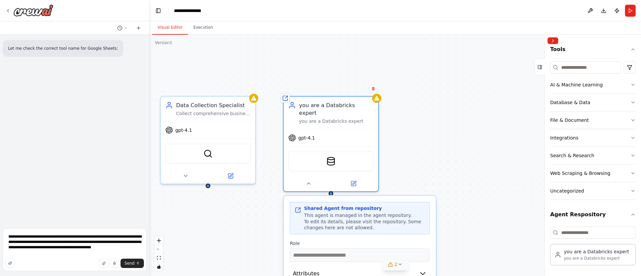
click at [334, 213] on span "This agent is managed in the agent repository." at bounding box center [358, 215] width 108 height 5
click at [424, 270] on icon "button" at bounding box center [423, 274] width 8 height 8
click at [424, 272] on icon "button" at bounding box center [423, 273] width 4 height 2
click at [374, 89] on icon at bounding box center [373, 89] width 3 height 4
click at [351, 89] on button "Confirm" at bounding box center [354, 89] width 24 height 8
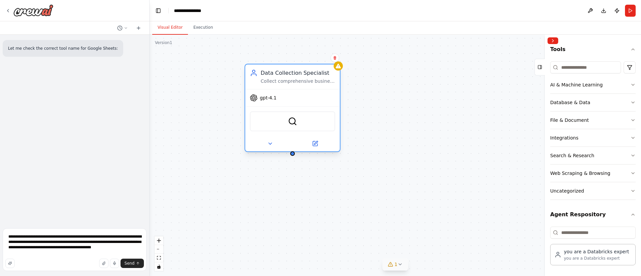
drag, startPoint x: 246, startPoint y: 101, endPoint x: 333, endPoint y: 72, distance: 92.0
click at [333, 72] on div "Data Collection Specialist" at bounding box center [298, 73] width 74 height 8
click at [335, 57] on icon at bounding box center [334, 58] width 3 height 4
click at [315, 57] on button "Confirm" at bounding box center [316, 58] width 24 height 8
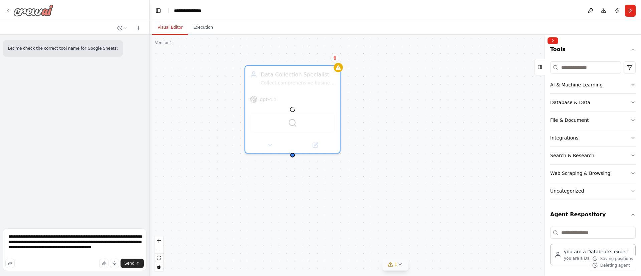
click at [8, 10] on icon at bounding box center [7, 10] width 1 height 3
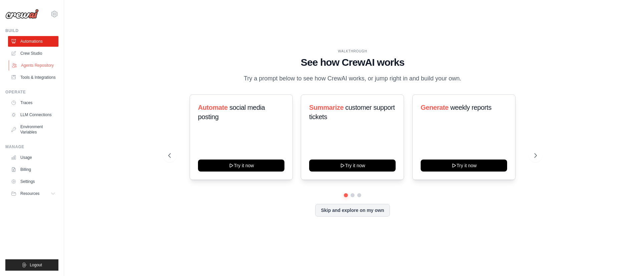
click at [37, 64] on link "Agents Repository" at bounding box center [34, 65] width 50 height 11
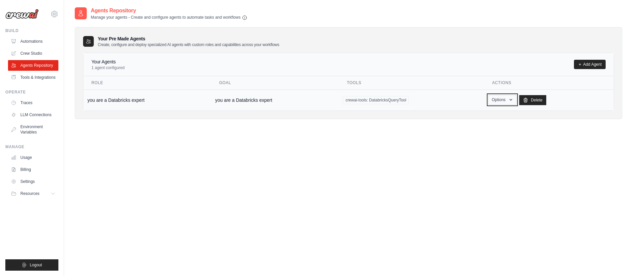
click at [507, 102] on button "Options" at bounding box center [502, 100] width 28 height 10
click at [493, 126] on link "Edit" at bounding box center [493, 127] width 48 height 12
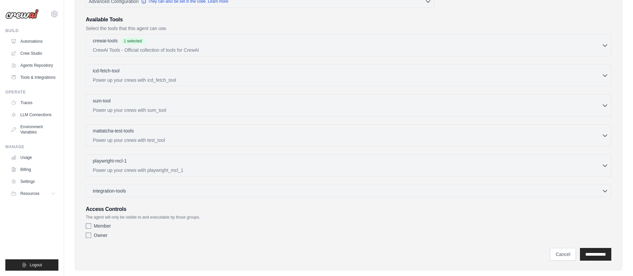
scroll to position [163, 0]
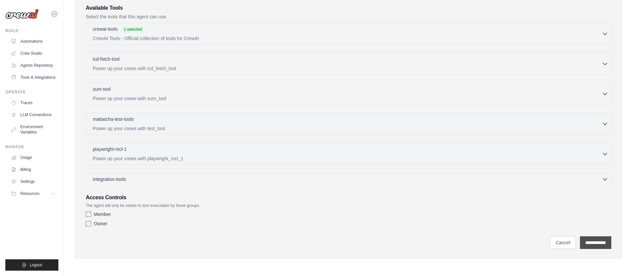
click at [597, 244] on input "**********" at bounding box center [595, 242] width 31 height 13
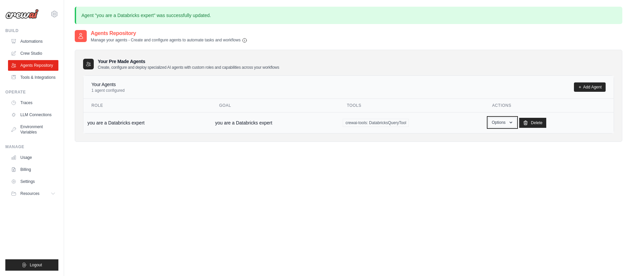
click at [504, 122] on button "Options" at bounding box center [502, 122] width 28 height 10
click at [482, 148] on link "Edit" at bounding box center [493, 150] width 48 height 12
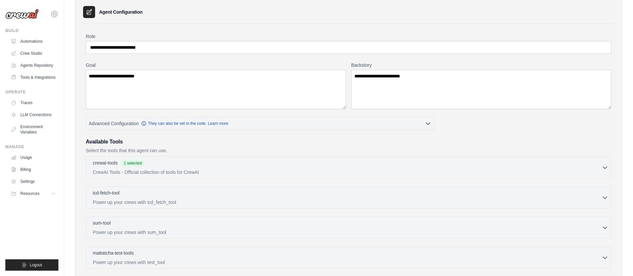
scroll to position [11, 0]
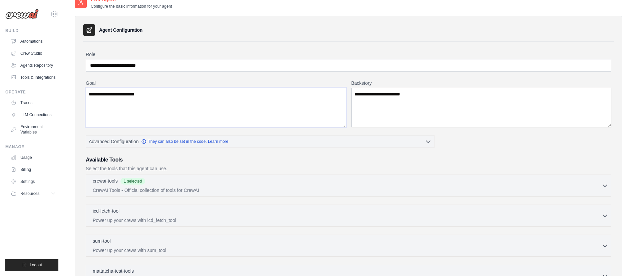
click at [182, 93] on textarea "**********" at bounding box center [216, 107] width 260 height 39
type textarea "**********"
click at [410, 94] on textarea "**********" at bounding box center [481, 107] width 260 height 39
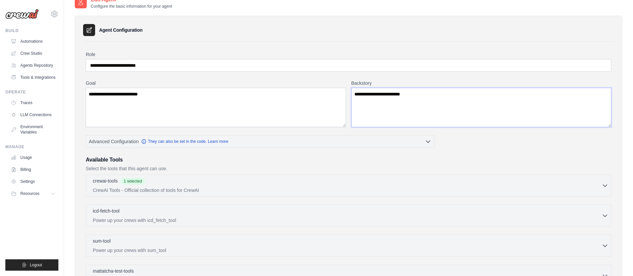
click at [410, 94] on textarea "**********" at bounding box center [481, 107] width 260 height 39
paste textarea "**"
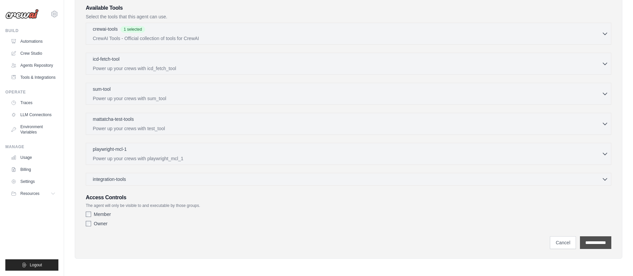
type textarea "**********"
click at [593, 241] on input "**********" at bounding box center [595, 242] width 31 height 13
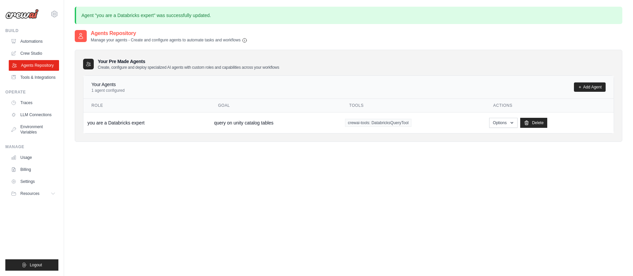
click at [35, 64] on link "Agents Repository" at bounding box center [34, 65] width 50 height 11
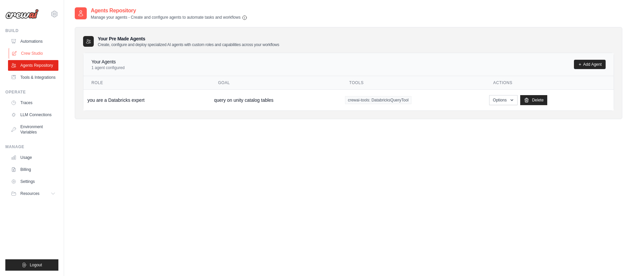
click at [35, 54] on link "Crew Studio" at bounding box center [34, 53] width 50 height 11
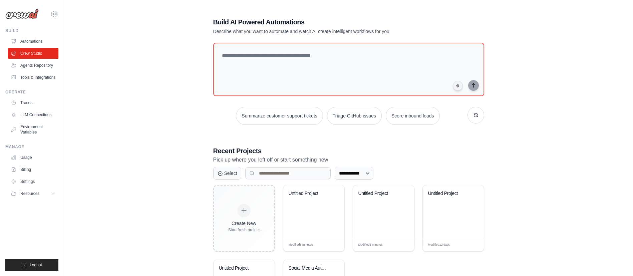
scroll to position [68, 0]
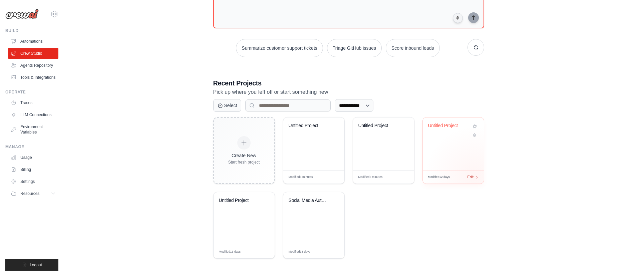
click at [475, 177] on div "Edit" at bounding box center [473, 177] width 11 height 6
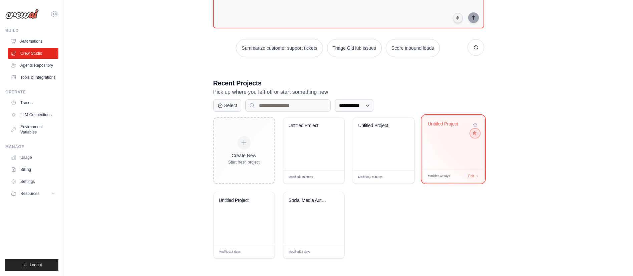
click at [476, 135] on icon at bounding box center [474, 133] width 4 height 4
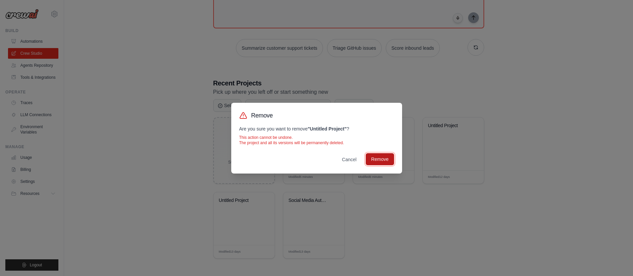
click at [380, 156] on button "Remove" at bounding box center [380, 159] width 28 height 12
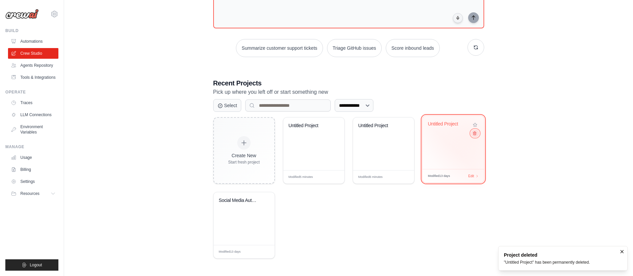
click at [474, 134] on icon at bounding box center [474, 133] width 4 height 4
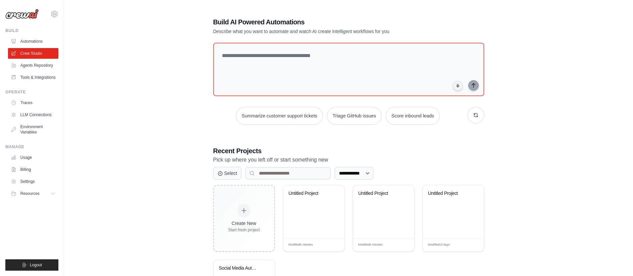
scroll to position [68, 0]
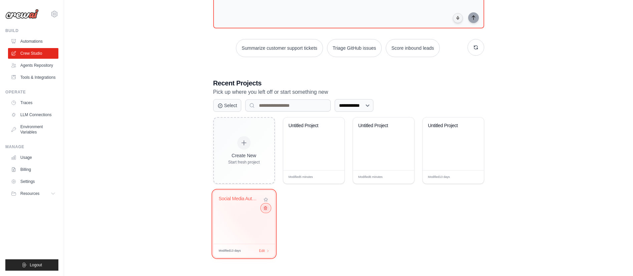
click at [266, 209] on icon at bounding box center [265, 208] width 4 height 4
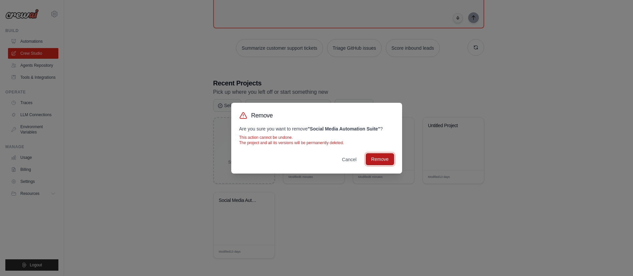
click at [377, 159] on button "Remove" at bounding box center [380, 159] width 28 height 12
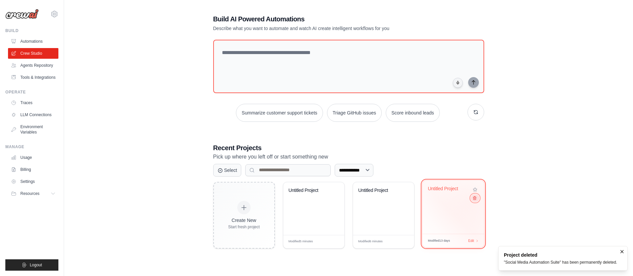
click at [475, 199] on icon at bounding box center [474, 198] width 4 height 4
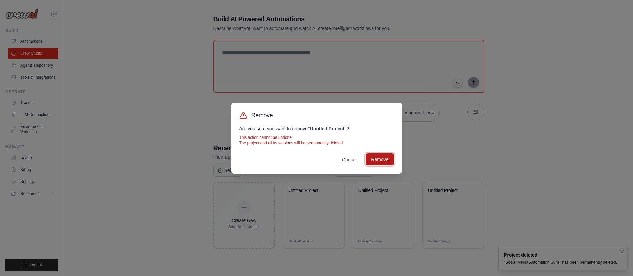
click at [386, 158] on button "Remove" at bounding box center [380, 159] width 28 height 12
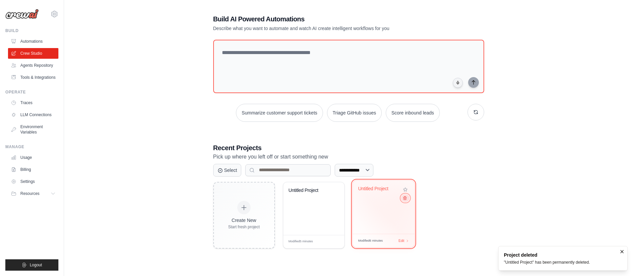
click at [404, 200] on icon at bounding box center [405, 198] width 4 height 4
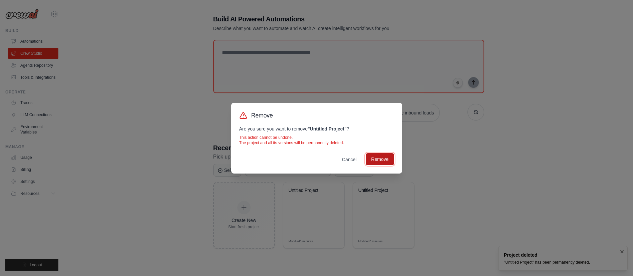
click at [386, 159] on button "Remove" at bounding box center [380, 159] width 28 height 12
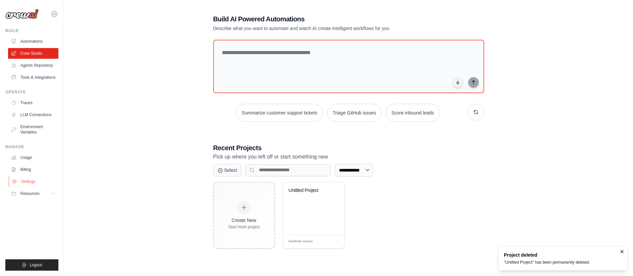
click at [20, 180] on link "Settings" at bounding box center [34, 181] width 50 height 11
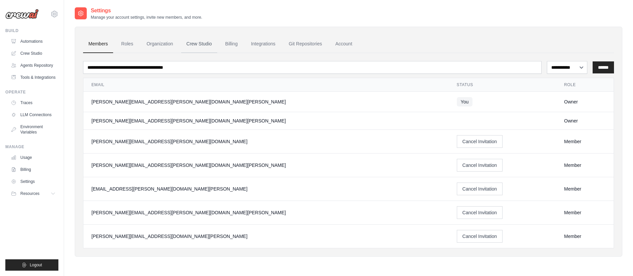
scroll to position [13, 0]
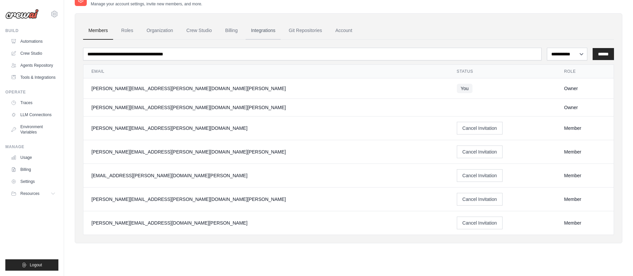
click at [257, 31] on link "Integrations" at bounding box center [263, 31] width 35 height 18
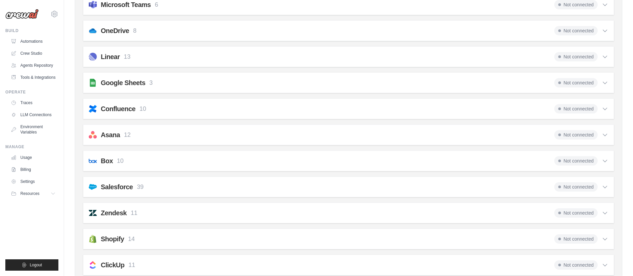
scroll to position [329, 0]
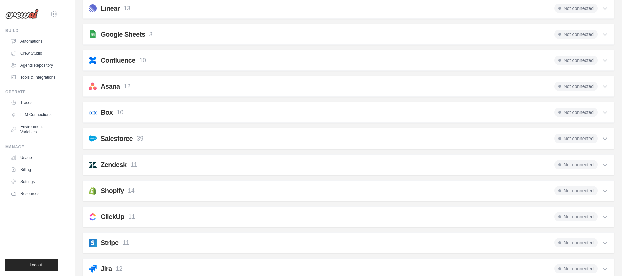
click at [602, 88] on icon at bounding box center [605, 86] width 7 height 7
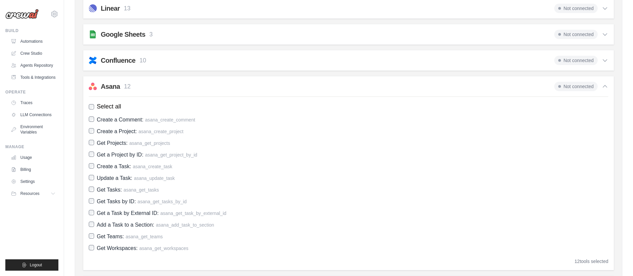
click at [602, 88] on icon at bounding box center [605, 86] width 7 height 7
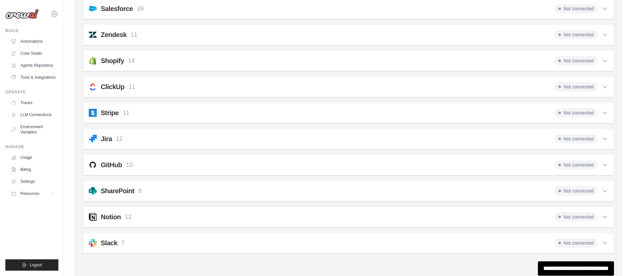
scroll to position [460, 0]
click at [603, 164] on icon at bounding box center [605, 165] width 4 height 2
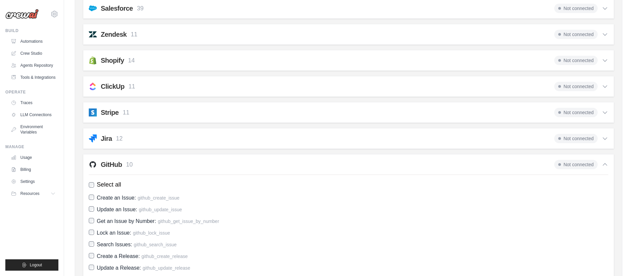
scroll to position [570, 0]
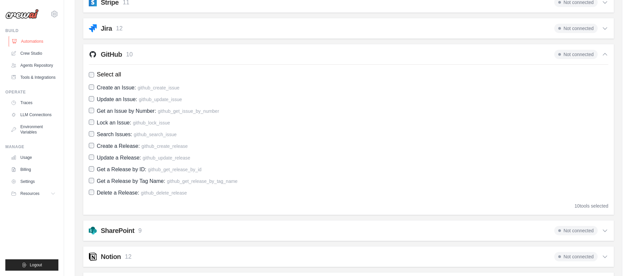
click at [34, 41] on link "Automations" at bounding box center [34, 41] width 50 height 11
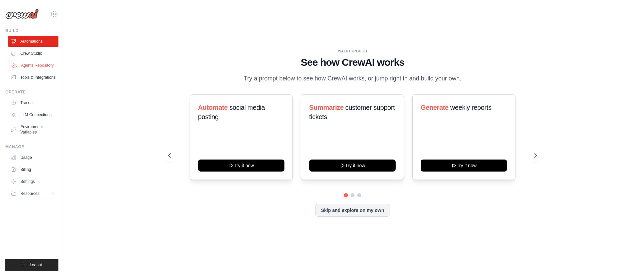
click at [41, 66] on link "Agents Repository" at bounding box center [34, 65] width 50 height 11
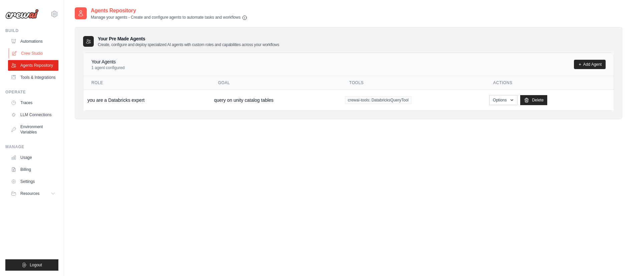
click at [20, 51] on link "Crew Studio" at bounding box center [34, 53] width 50 height 11
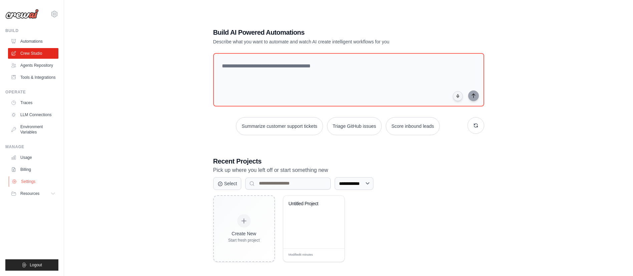
click at [39, 184] on link "Settings" at bounding box center [34, 181] width 50 height 11
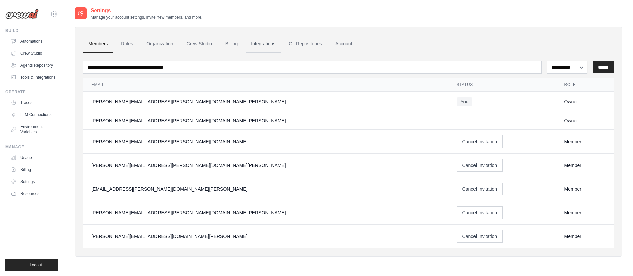
click at [266, 46] on link "Integrations" at bounding box center [263, 44] width 35 height 18
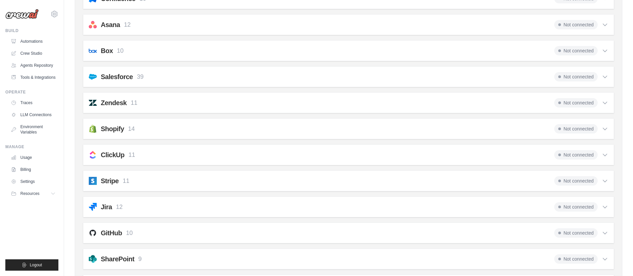
scroll to position [392, 0]
click at [33, 54] on link "Crew Studio" at bounding box center [34, 53] width 50 height 11
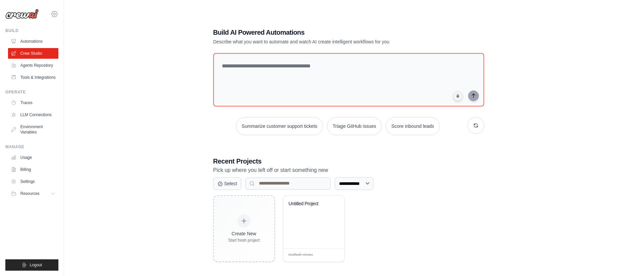
click at [58, 16] on div "[PERSON_NAME][EMAIL_ADDRESS][PERSON_NAME][DOMAIN_NAME][PERSON_NAME] Settings" at bounding box center [31, 10] width 53 height 21
click at [53, 15] on icon at bounding box center [54, 14] width 8 height 8
click at [70, 40] on span "Settings" at bounding box center [83, 41] width 53 height 7
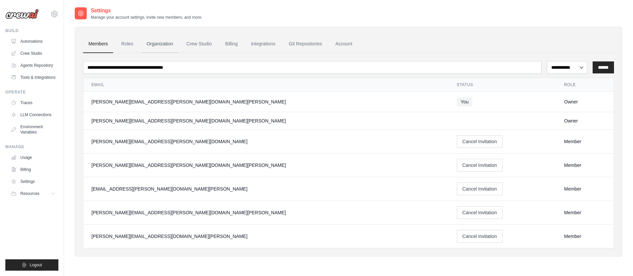
click at [157, 45] on link "Organization" at bounding box center [159, 44] width 37 height 18
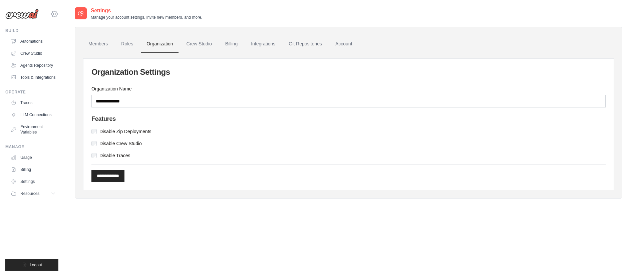
click at [53, 13] on icon at bounding box center [54, 14] width 8 height 8
click at [64, 41] on span "Settings" at bounding box center [82, 41] width 53 height 7
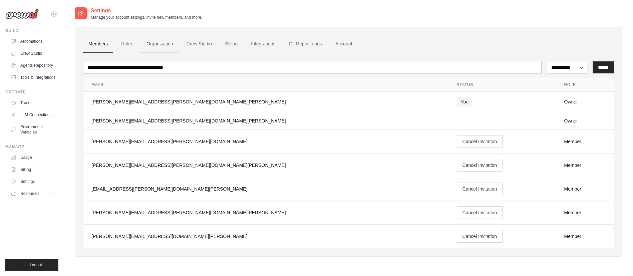
click at [166, 44] on link "Organization" at bounding box center [159, 44] width 37 height 18
